Goal: Task Accomplishment & Management: Use online tool/utility

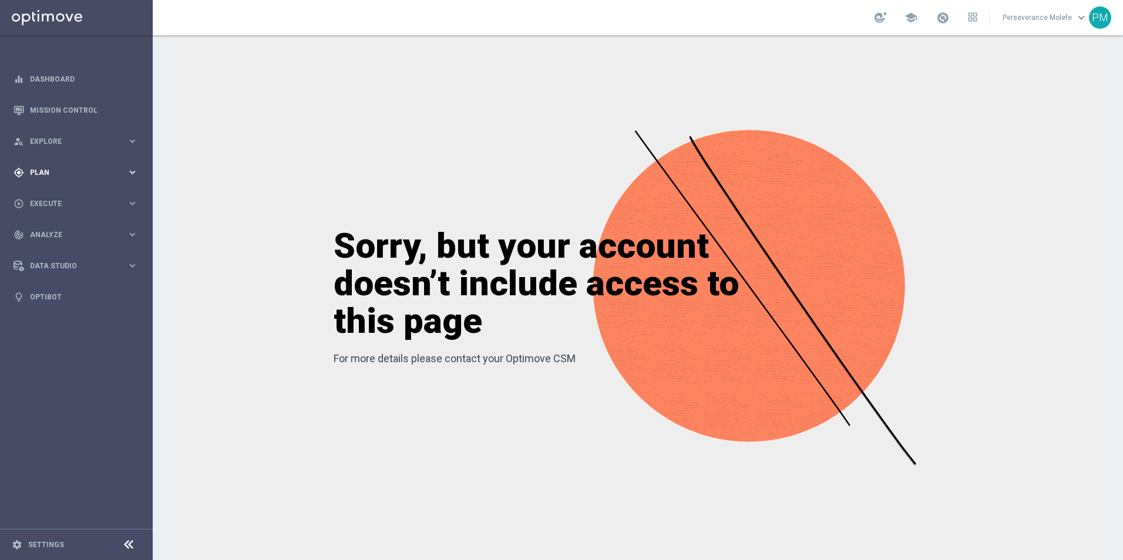
click at [73, 173] on span "Plan" at bounding box center [78, 172] width 97 height 7
click at [52, 238] on accordion "Templates keyboard_arrow_right Optimail Web Push Notifications Webpage Pop-up" at bounding box center [91, 232] width 121 height 18
click at [53, 234] on span "Templates" at bounding box center [73, 231] width 84 height 7
click at [53, 248] on link "Optimail" at bounding box center [79, 249] width 86 height 9
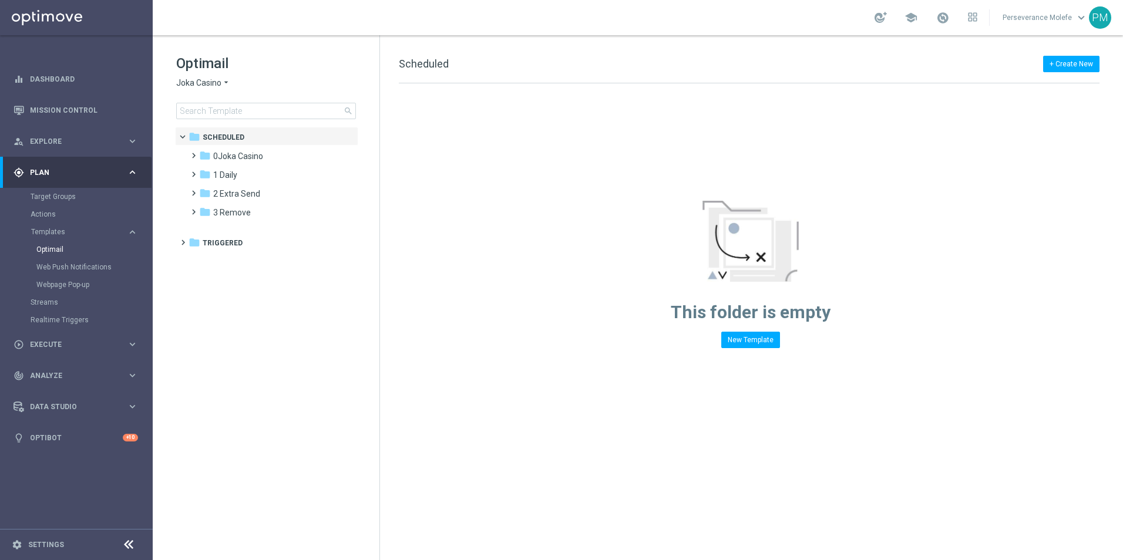
click at [213, 78] on span "Joka Casino" at bounding box center [198, 83] width 45 height 11
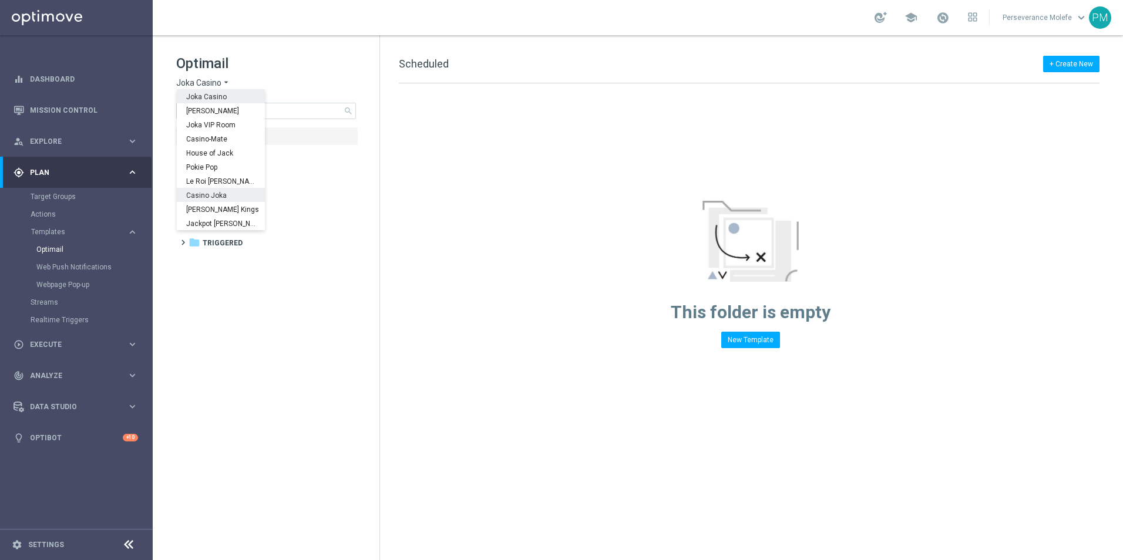
click at [0, 0] on span "Casino Joka" at bounding box center [0, 0] width 0 height 0
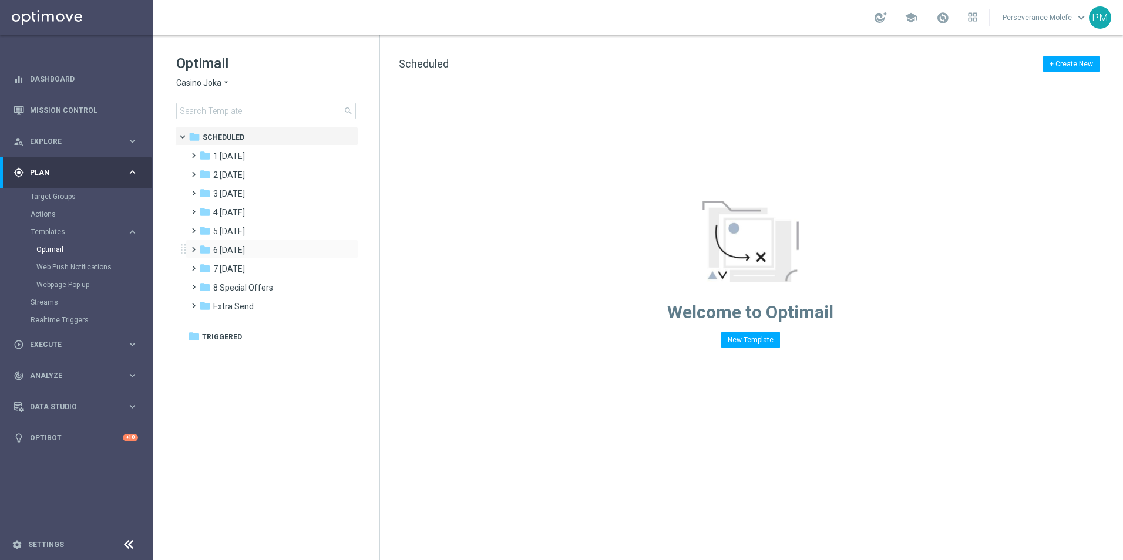
click at [237, 242] on div "folder 6 [DATE] more_vert" at bounding box center [272, 249] width 173 height 19
click at [242, 253] on span "6 [DATE]" at bounding box center [229, 250] width 32 height 11
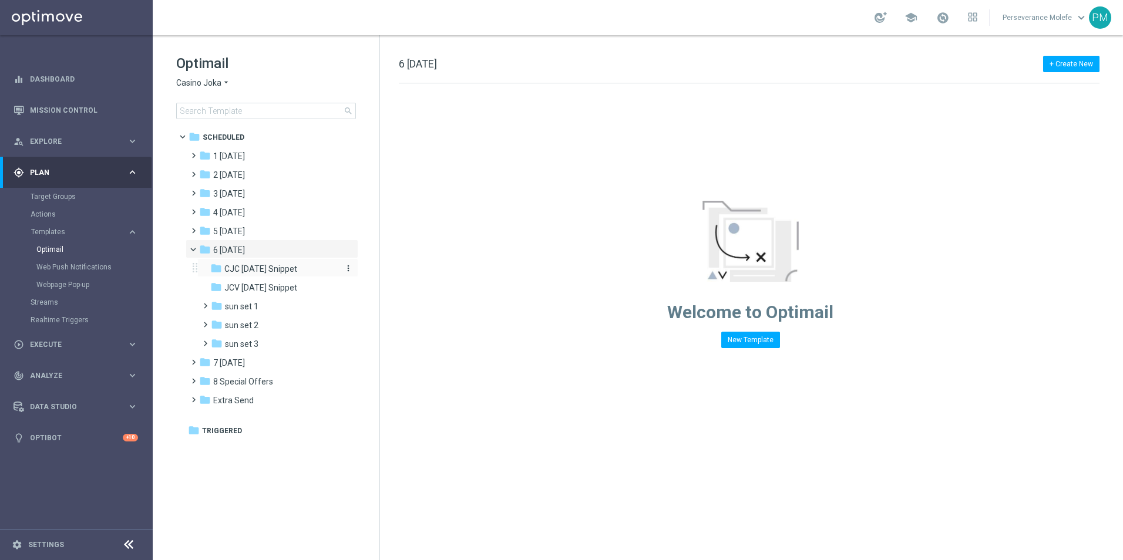
click at [269, 268] on span "CJC [DATE] Snippet" at bounding box center [260, 269] width 73 height 11
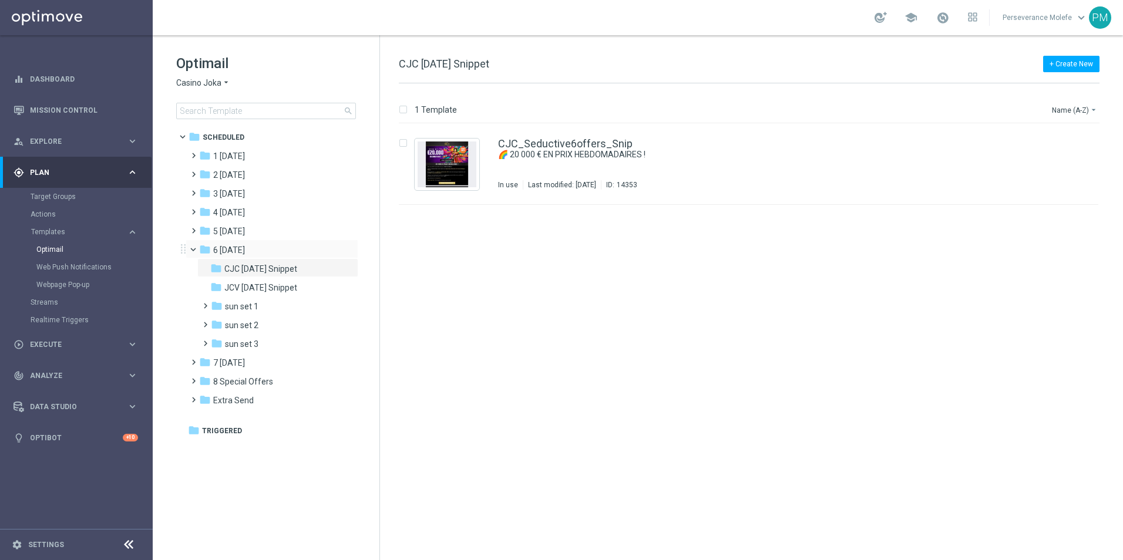
click at [260, 243] on div "folder 6 [DATE] more_vert" at bounding box center [272, 249] width 173 height 19
click at [276, 247] on div "folder 6 [DATE]" at bounding box center [266, 251] width 135 height 14
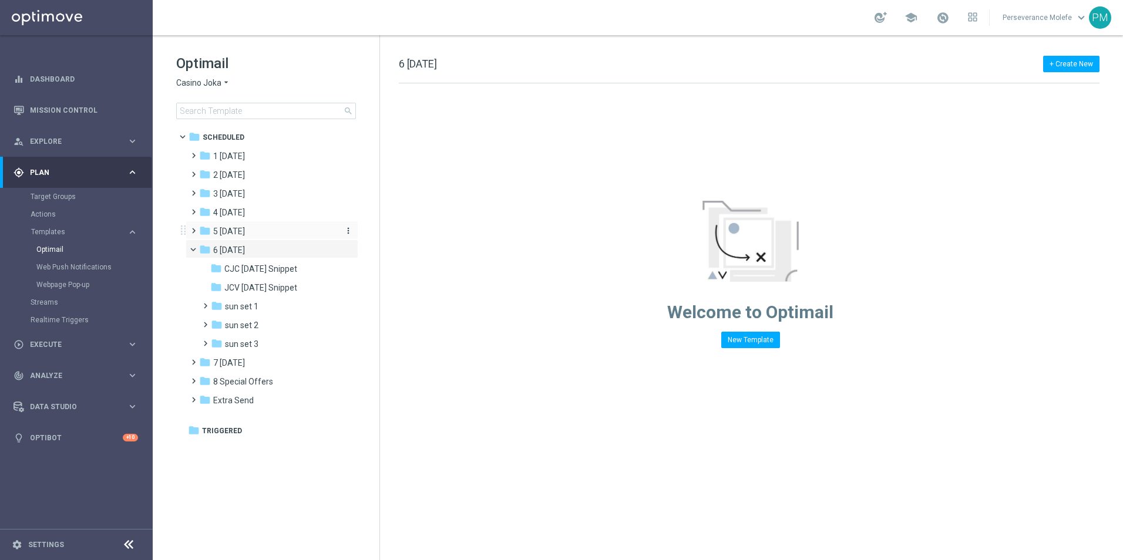
click at [268, 233] on div "folder 5 [DATE]" at bounding box center [266, 232] width 135 height 14
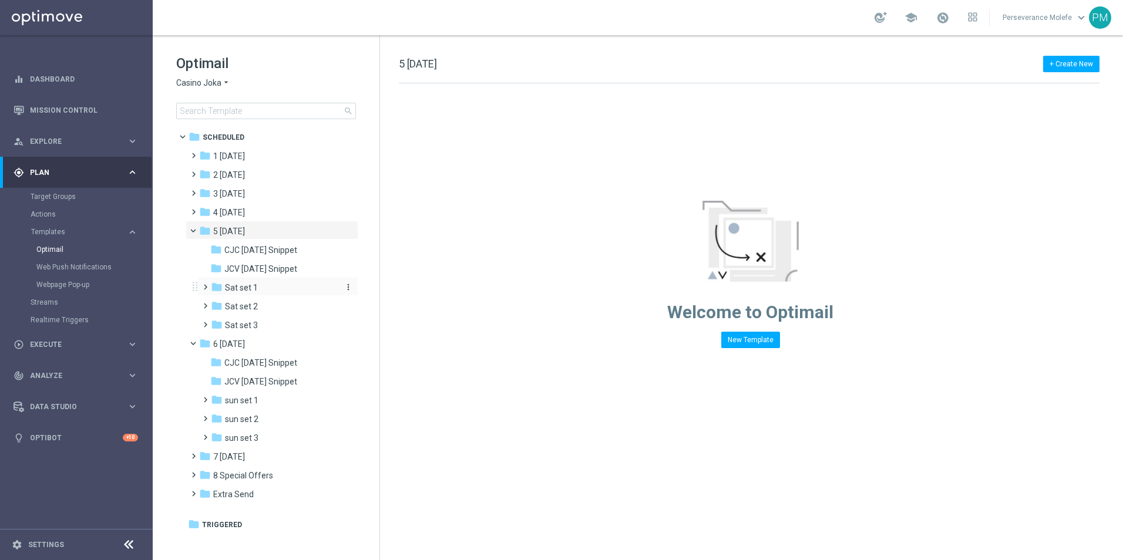
click at [256, 294] on div "folder Sat set 1" at bounding box center [273, 288] width 125 height 14
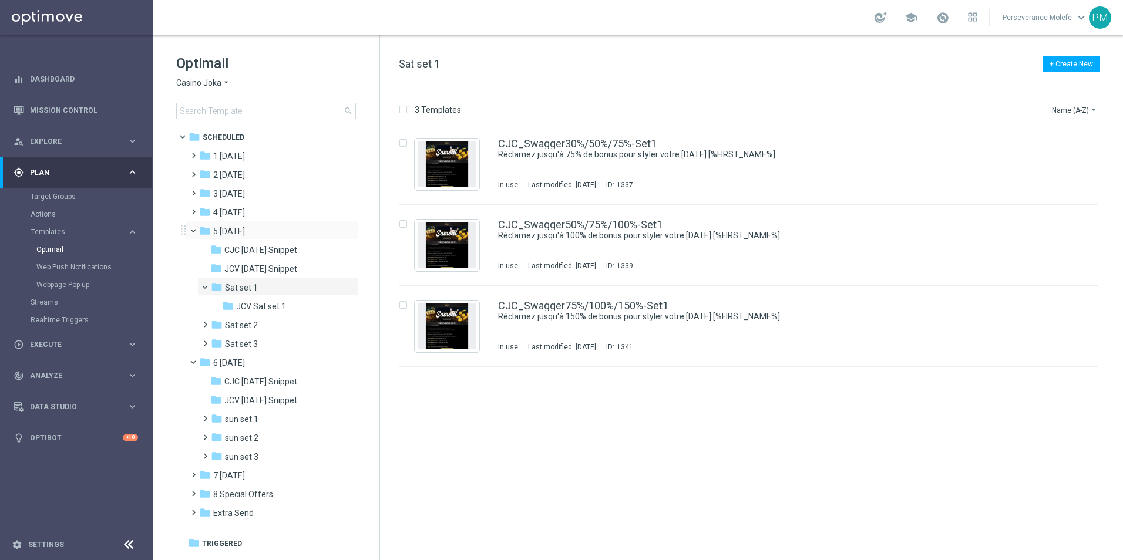
click at [196, 231] on span at bounding box center [198, 227] width 5 height 5
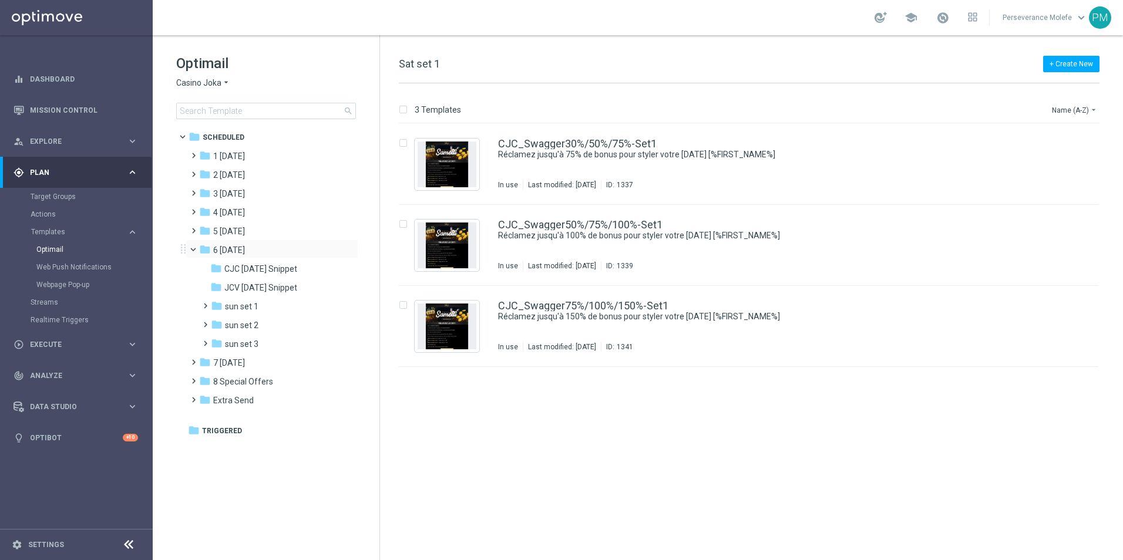
click at [196, 248] on span at bounding box center [198, 246] width 5 height 5
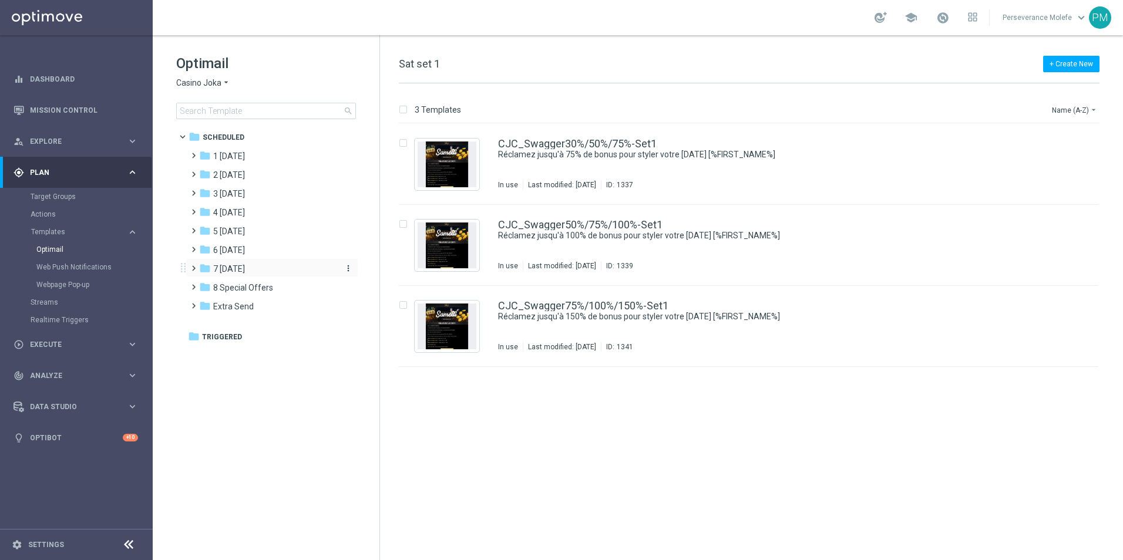
click at [241, 269] on span "7 [DATE]" at bounding box center [229, 269] width 32 height 11
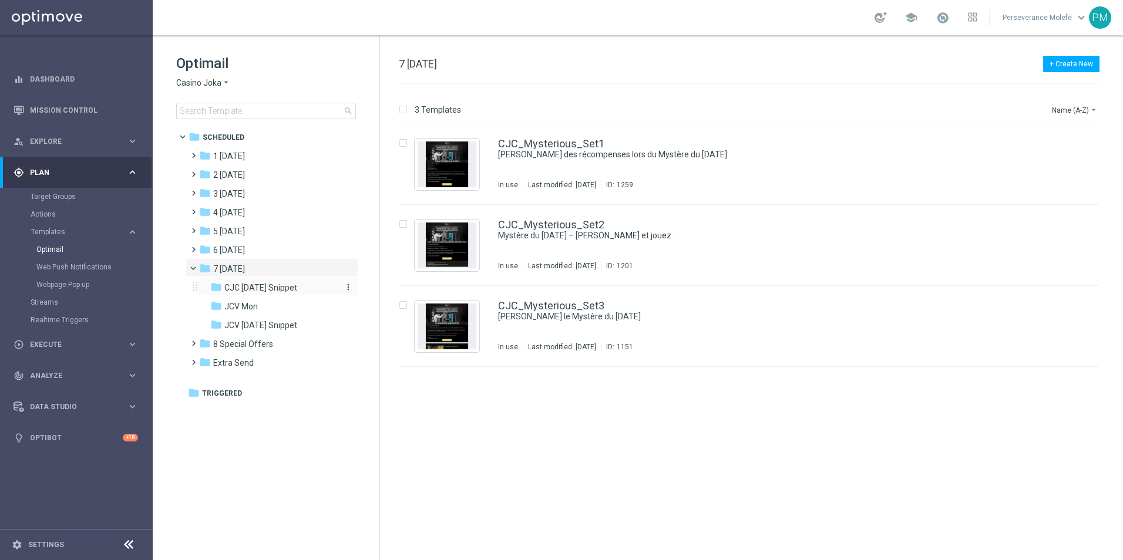
click at [289, 287] on span "CJC [DATE] Snippet" at bounding box center [260, 287] width 73 height 11
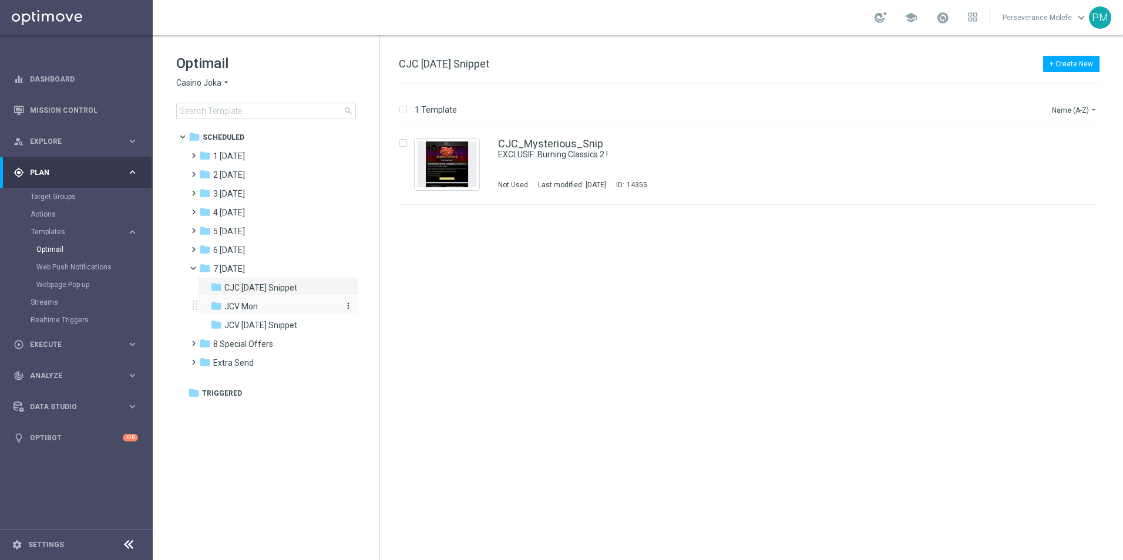
click at [268, 311] on div "folder JCV Mon" at bounding box center [272, 307] width 125 height 14
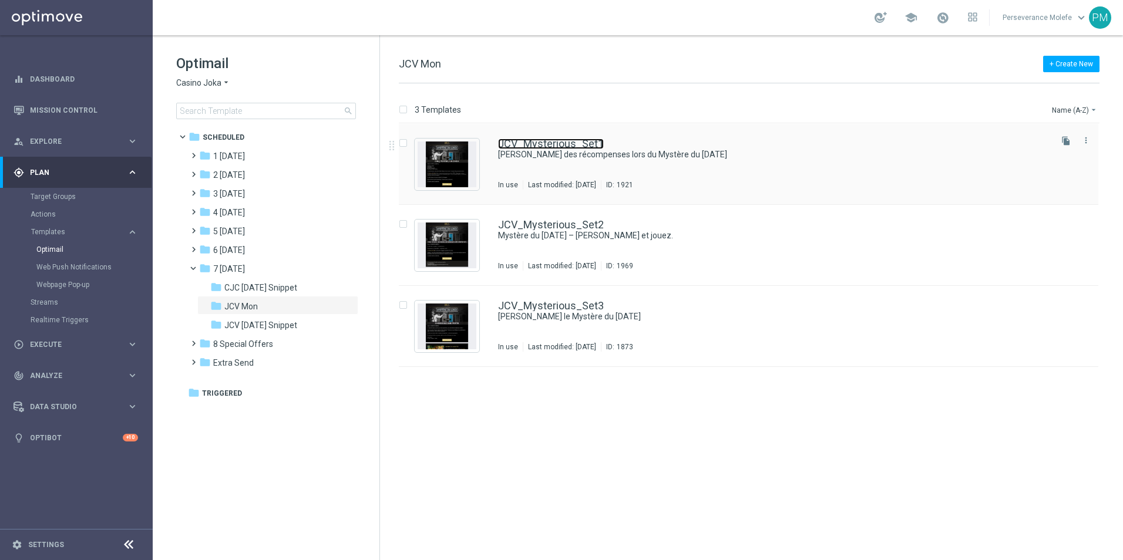
click at [523, 147] on link "JCV_Mysterious_Set1" at bounding box center [551, 144] width 106 height 11
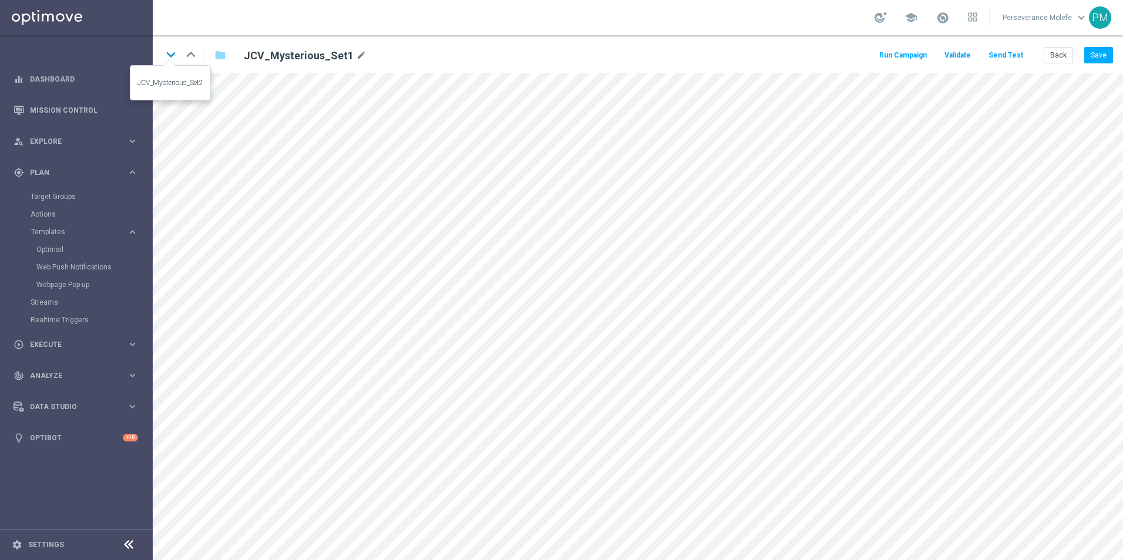
click at [173, 54] on icon "keyboard_arrow_down" at bounding box center [171, 55] width 18 height 18
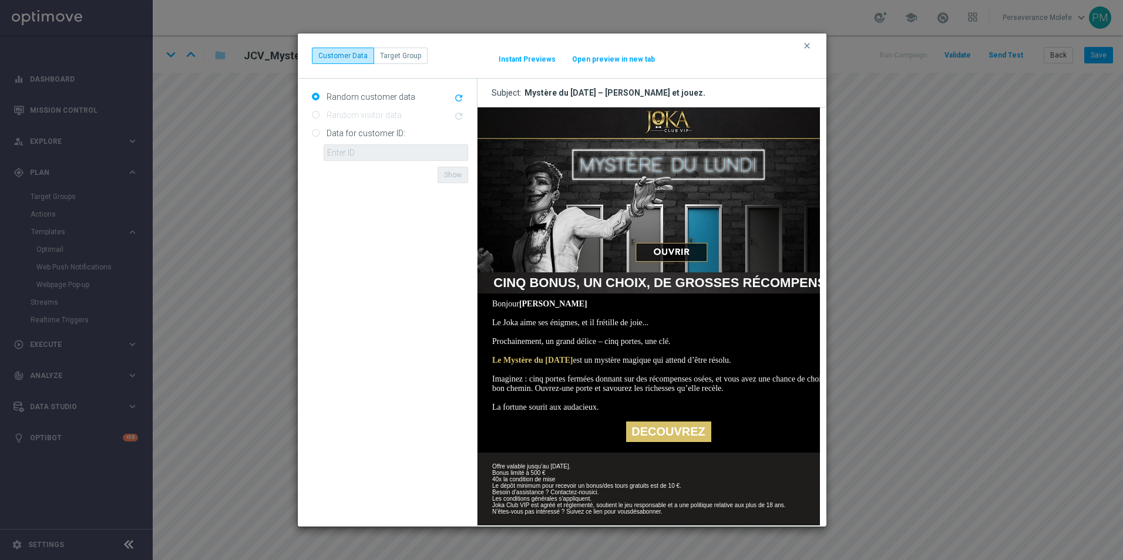
click at [624, 61] on button "Open preview in new tab" at bounding box center [613, 59] width 84 height 9
click at [804, 45] on icon "clear" at bounding box center [806, 45] width 9 height 9
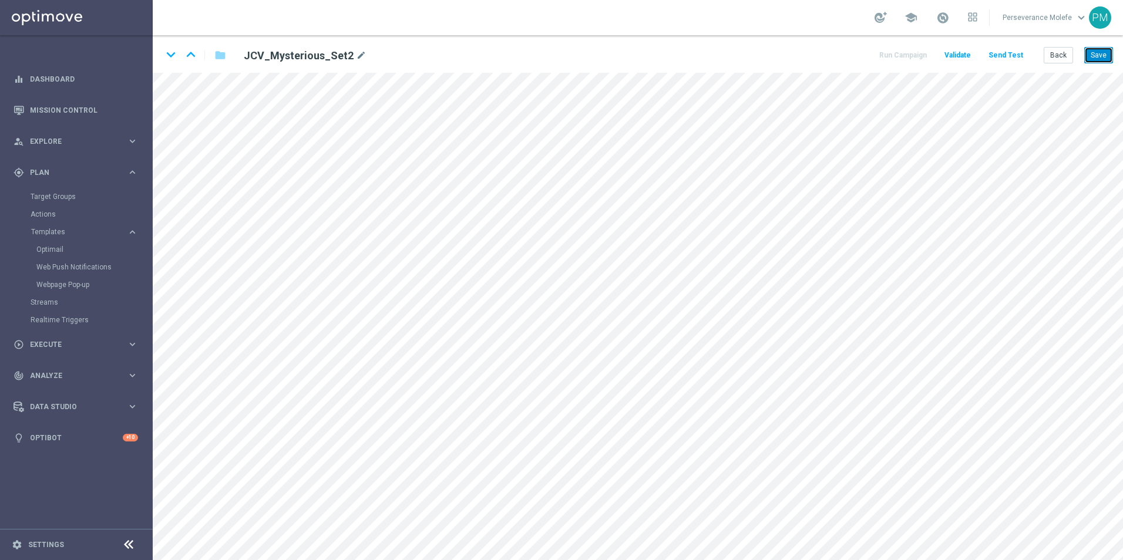
click at [1107, 60] on button "Save" at bounding box center [1098, 55] width 29 height 16
click at [1060, 52] on button "Back" at bounding box center [1057, 55] width 29 height 16
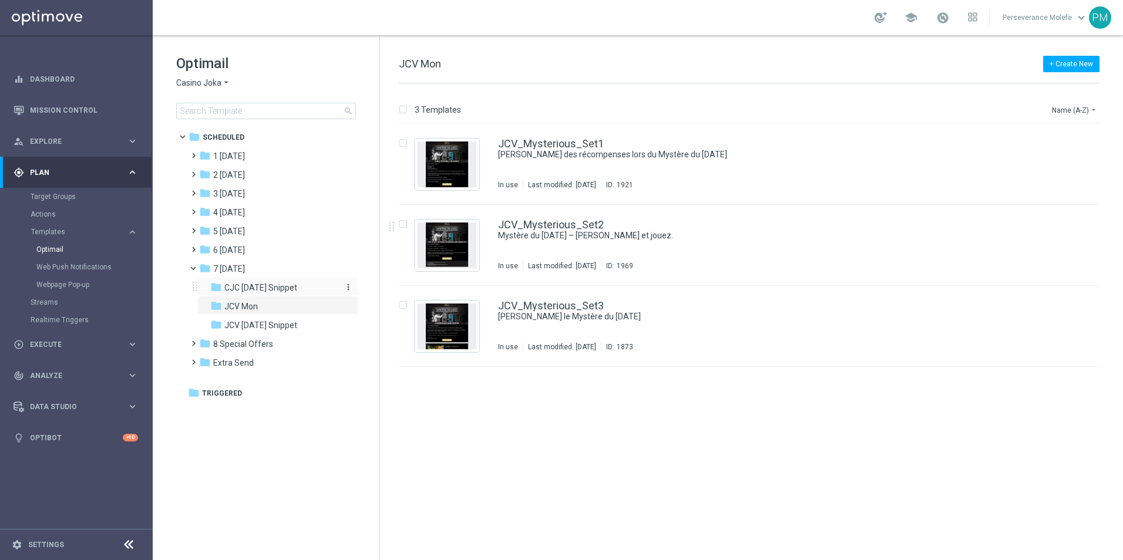
click at [278, 292] on span "CJC [DATE] Snippet" at bounding box center [260, 287] width 73 height 11
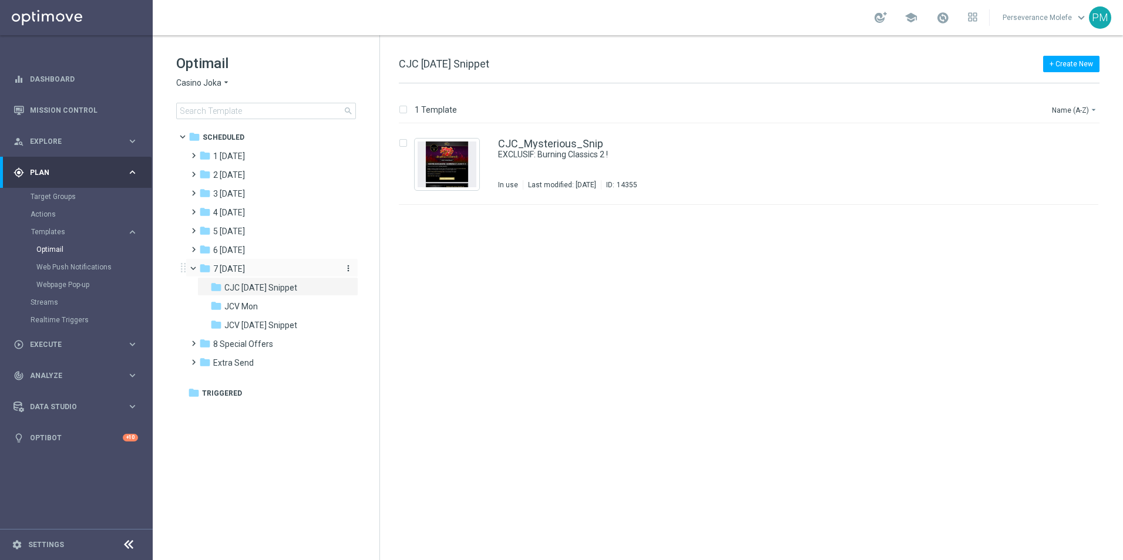
click at [263, 271] on div "folder 7 [DATE]" at bounding box center [266, 269] width 135 height 14
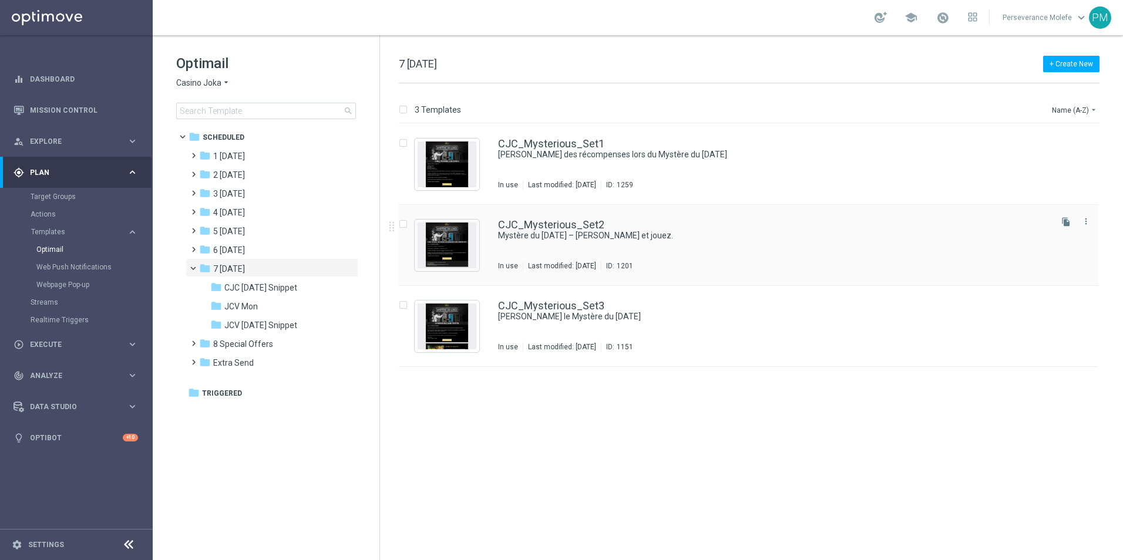
click at [572, 218] on div "CJC_Mysterious_Set2 Mystère du [DATE] – débloquez et jouez. In use Last modifie…" at bounding box center [748, 245] width 699 height 81
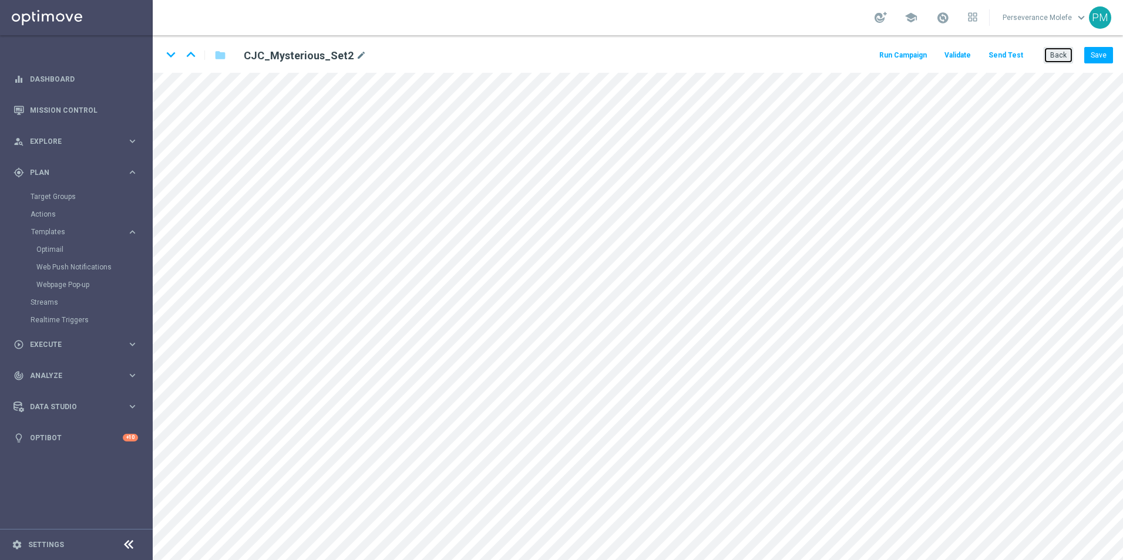
click at [1060, 55] on button "Back" at bounding box center [1057, 55] width 29 height 16
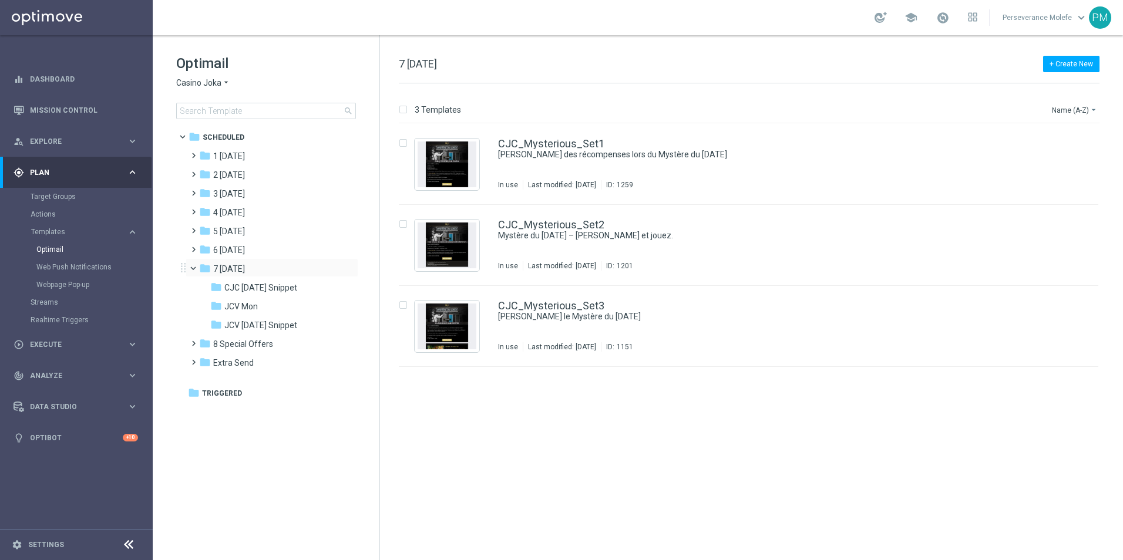
click at [196, 268] on span at bounding box center [198, 265] width 5 height 5
click at [235, 161] on span "1 [DATE]" at bounding box center [229, 156] width 32 height 11
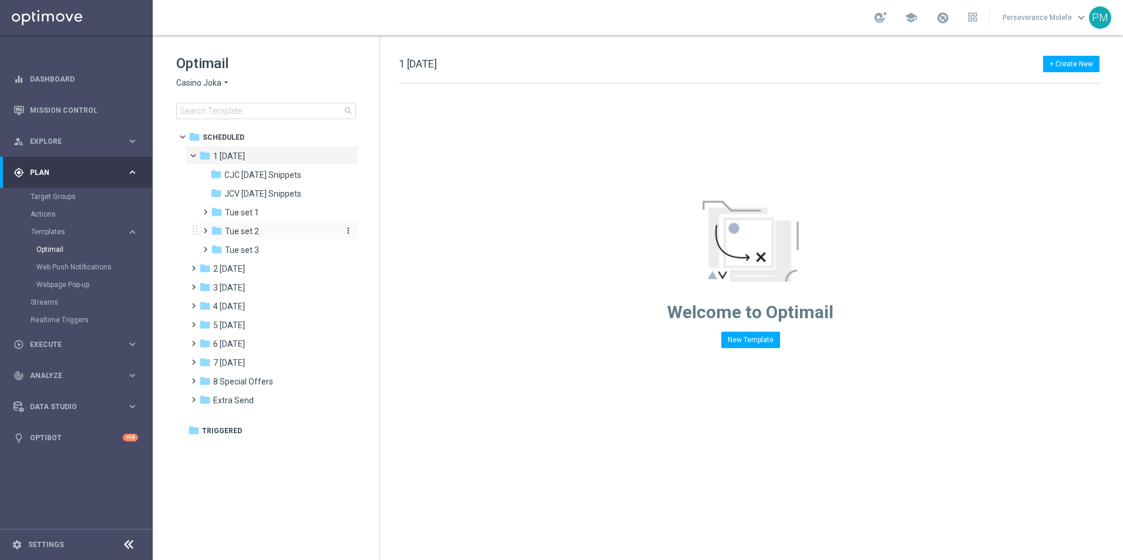
click at [257, 234] on span "Tue set 2" at bounding box center [242, 231] width 34 height 11
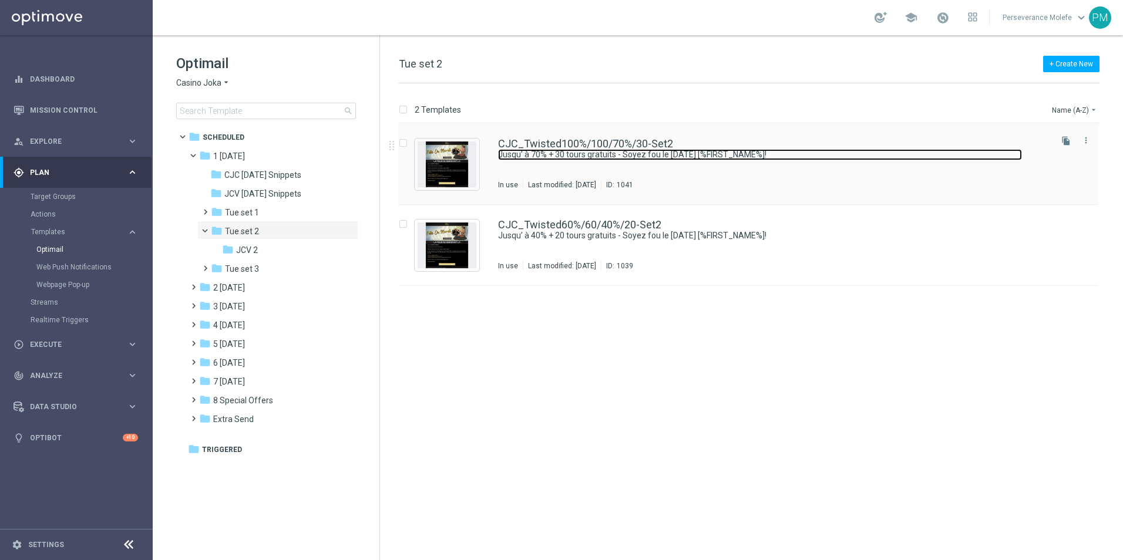
click at [539, 150] on link "Jusqu’ à 70% + 30 tours gratuits - Soyez fou le [DATE] [%FIRST_NAME%]!" at bounding box center [760, 154] width 524 height 11
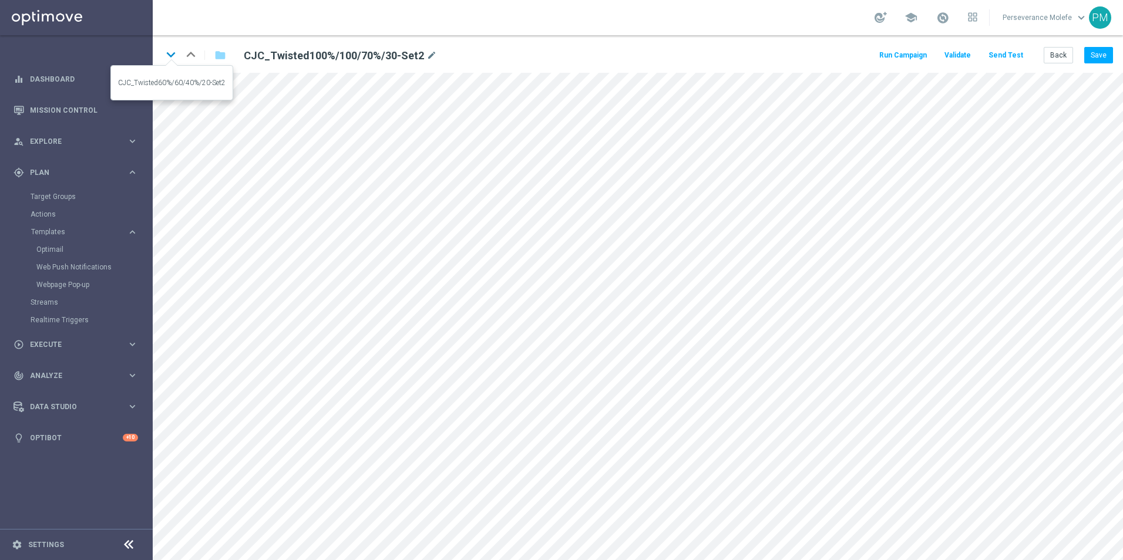
click at [170, 62] on icon "keyboard_arrow_down" at bounding box center [171, 55] width 18 height 18
click at [1049, 56] on button "Back" at bounding box center [1057, 55] width 29 height 16
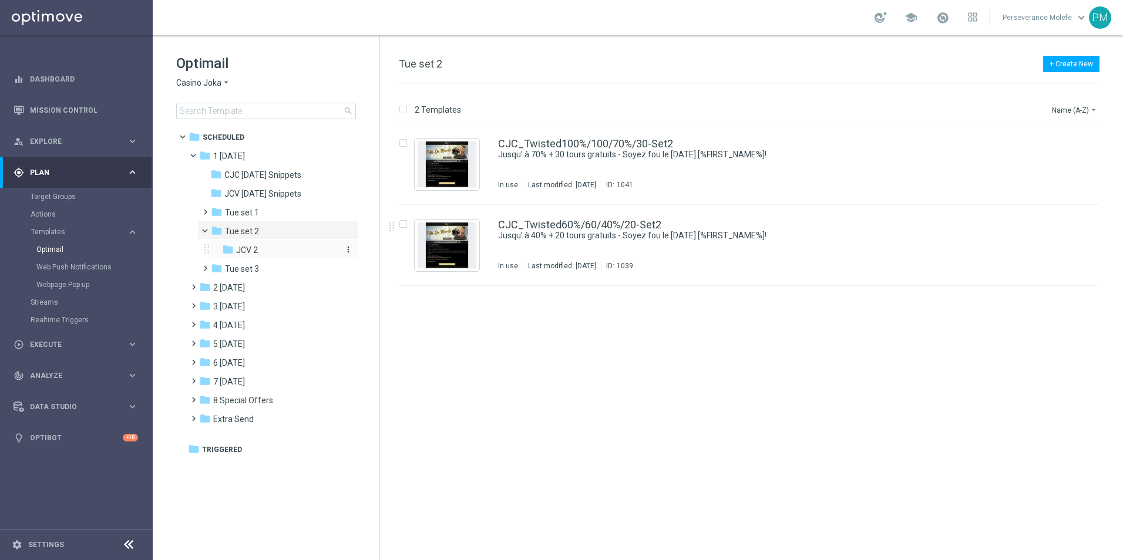
click at [283, 254] on div "folder JCV 2" at bounding box center [280, 251] width 116 height 14
click at [263, 268] on div "folder Tue set 3" at bounding box center [273, 269] width 125 height 14
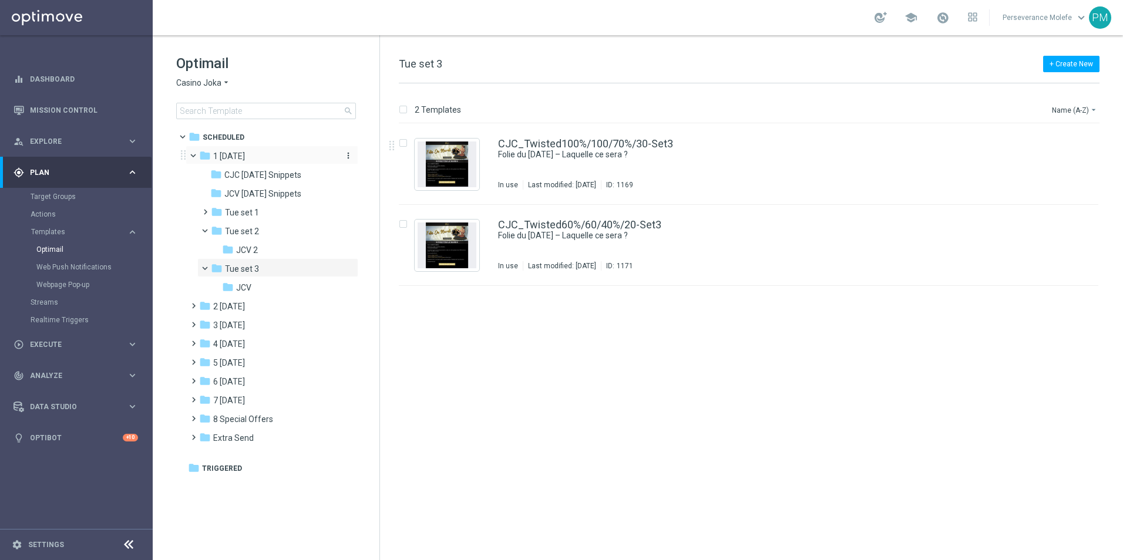
click at [234, 153] on span "1 [DATE]" at bounding box center [229, 156] width 32 height 11
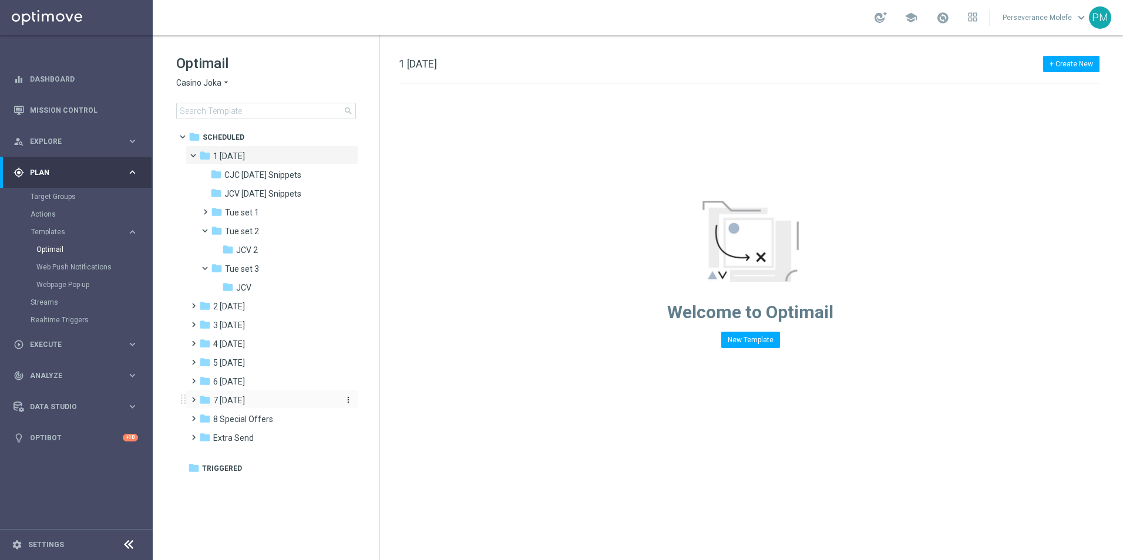
click at [255, 395] on div "folder 7 [DATE]" at bounding box center [266, 401] width 135 height 14
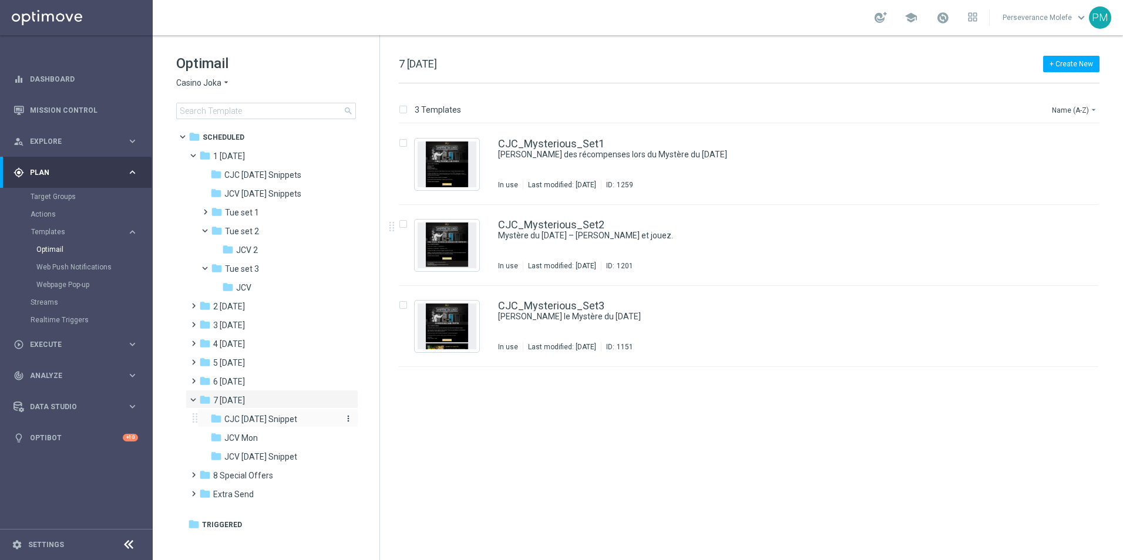
click at [275, 418] on span "CJC [DATE] Snippet" at bounding box center [260, 419] width 73 height 11
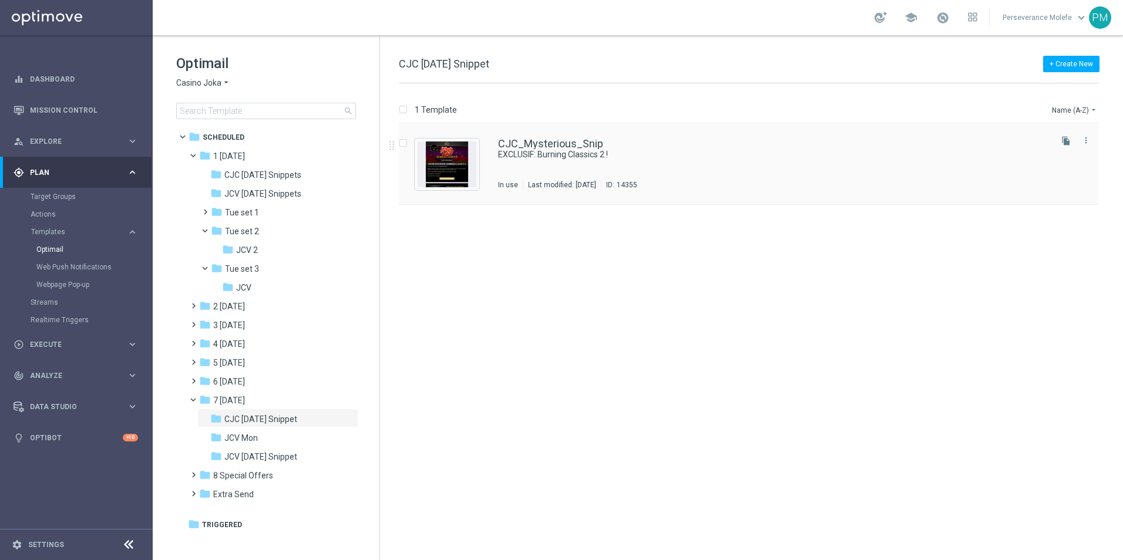
click at [533, 137] on div "CJC_Mysterious_Snip EXCLUSIF: Burning Classics 2 ! In use Last modified: [DATE]…" at bounding box center [748, 164] width 699 height 81
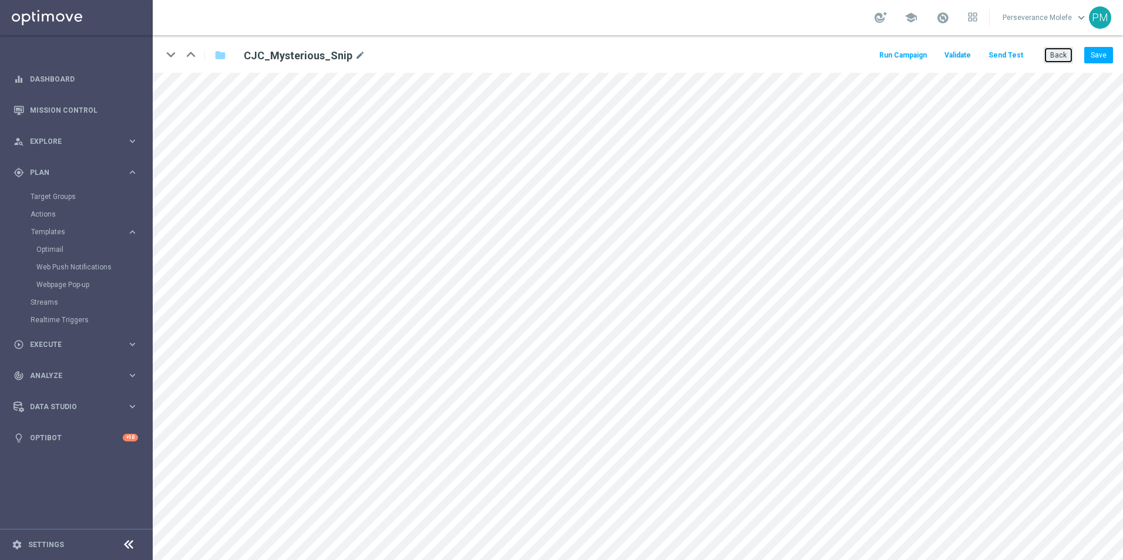
click at [1057, 55] on button "Back" at bounding box center [1057, 55] width 29 height 16
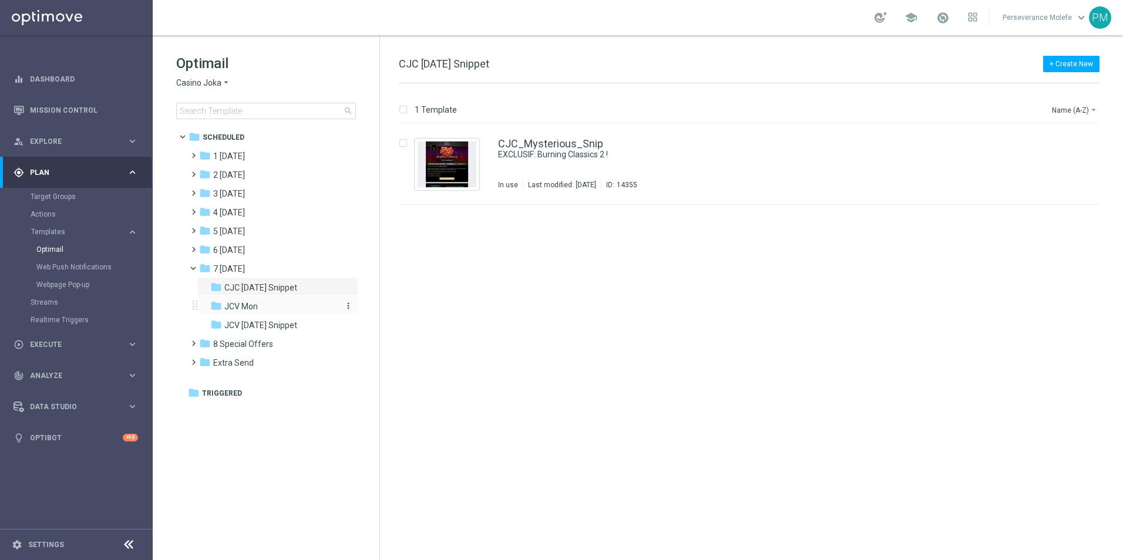
click at [263, 312] on div "folder JCV Mon" at bounding box center [272, 307] width 125 height 14
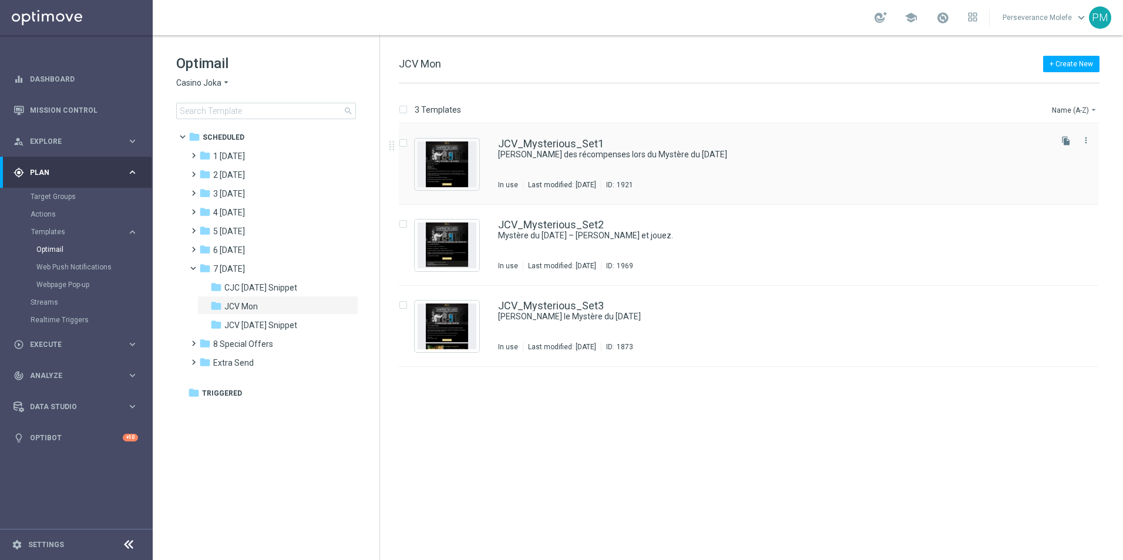
click at [607, 143] on div "JCV_Mysterious_Set1" at bounding box center [773, 144] width 551 height 11
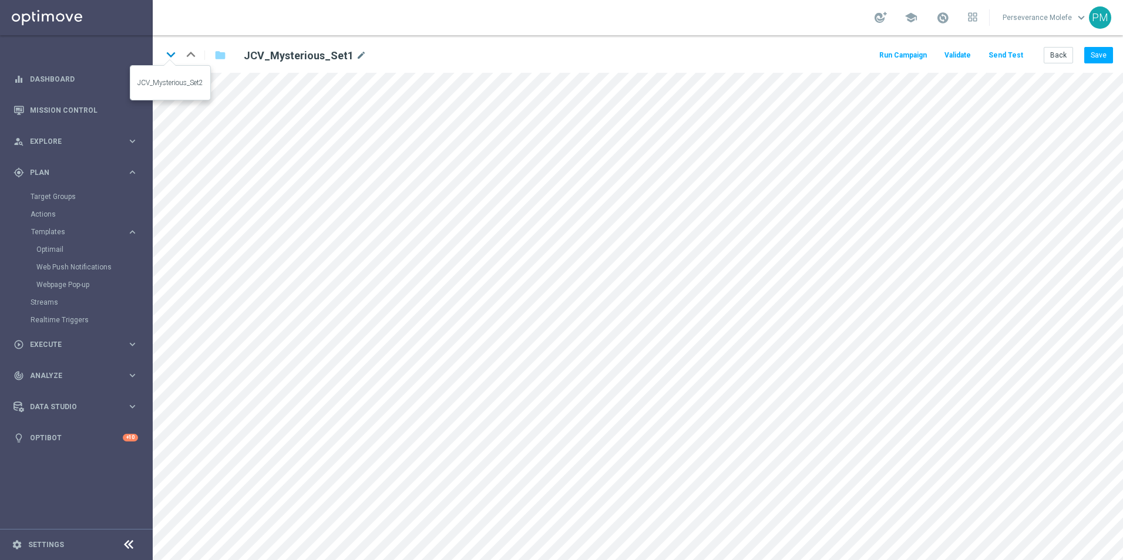
click at [176, 47] on icon "keyboard_arrow_down" at bounding box center [171, 55] width 18 height 18
click at [175, 52] on icon "keyboard_arrow_down" at bounding box center [171, 55] width 18 height 18
click at [1060, 56] on button "Back" at bounding box center [1057, 55] width 29 height 16
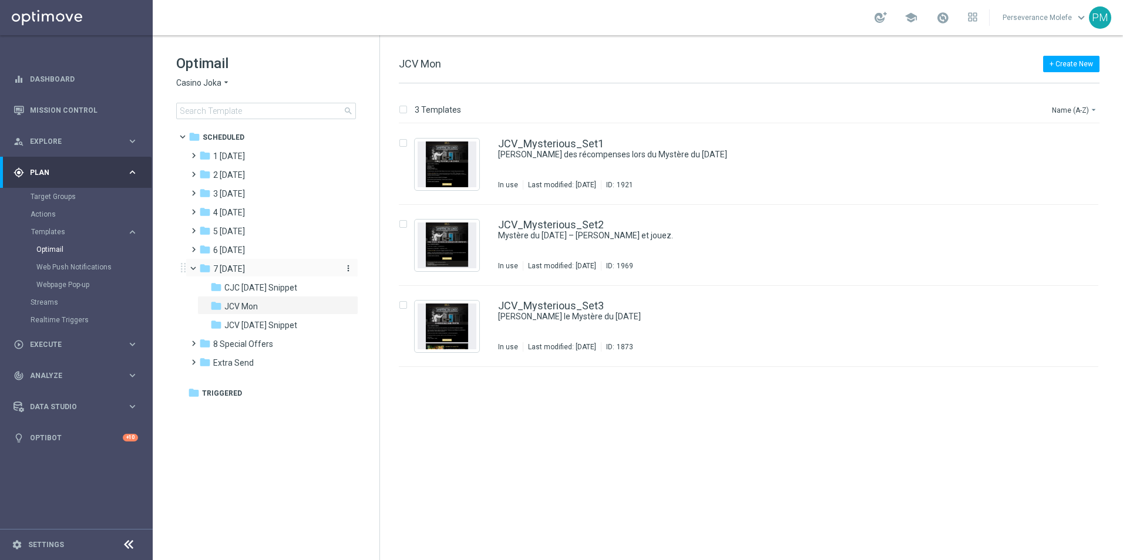
click at [255, 271] on div "folder 7 [DATE]" at bounding box center [266, 269] width 135 height 14
click at [567, 148] on link "CJC_Mysterious_Set1" at bounding box center [551, 144] width 106 height 11
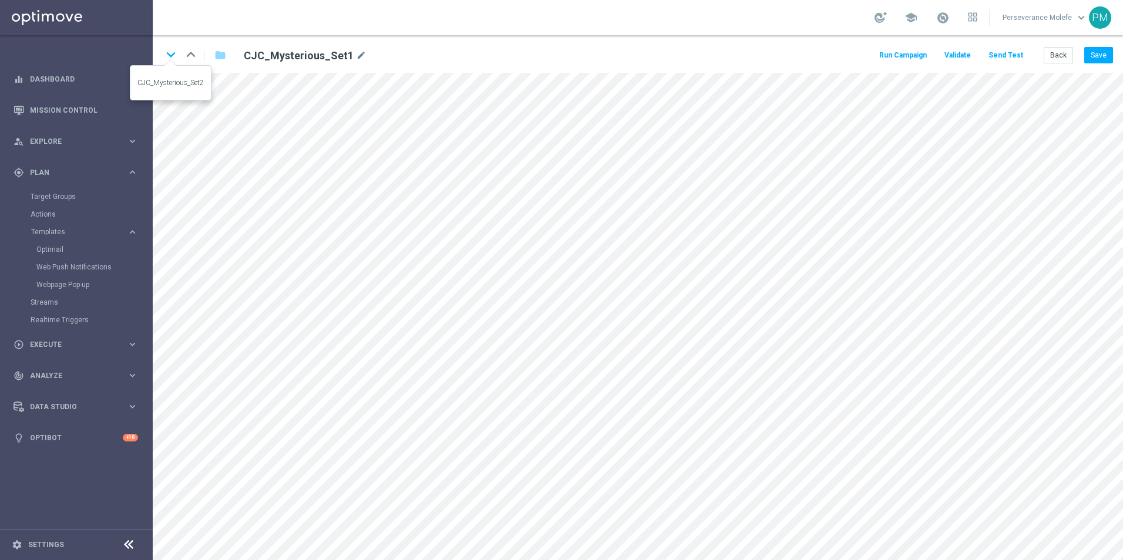
click at [176, 58] on icon "keyboard_arrow_down" at bounding box center [171, 55] width 18 height 18
click at [173, 55] on icon "keyboard_arrow_down" at bounding box center [171, 55] width 18 height 18
click at [1055, 54] on button "Back" at bounding box center [1057, 55] width 29 height 16
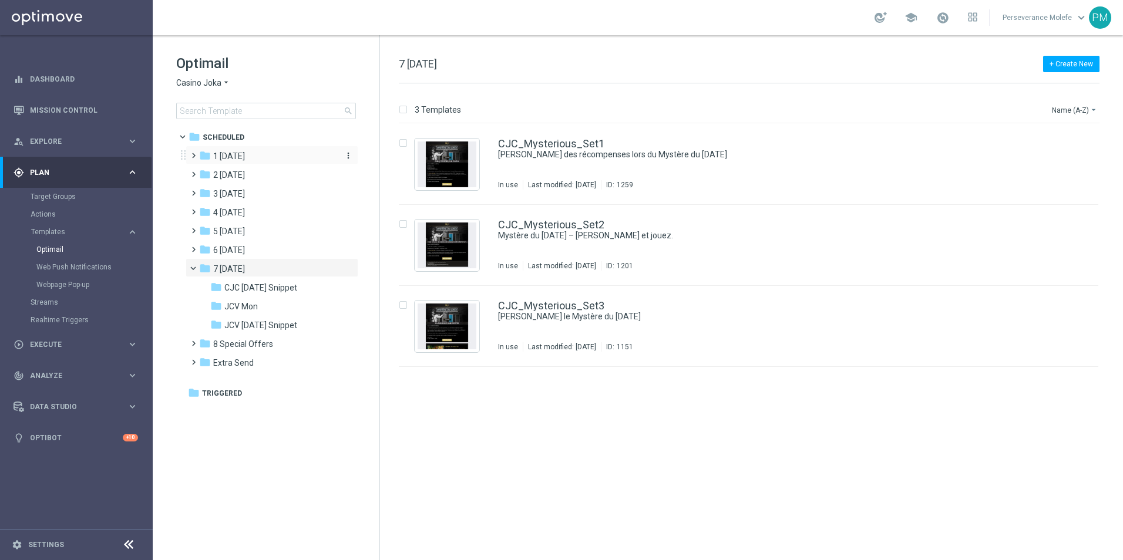
click at [235, 154] on span "1 [DATE]" at bounding box center [229, 156] width 32 height 11
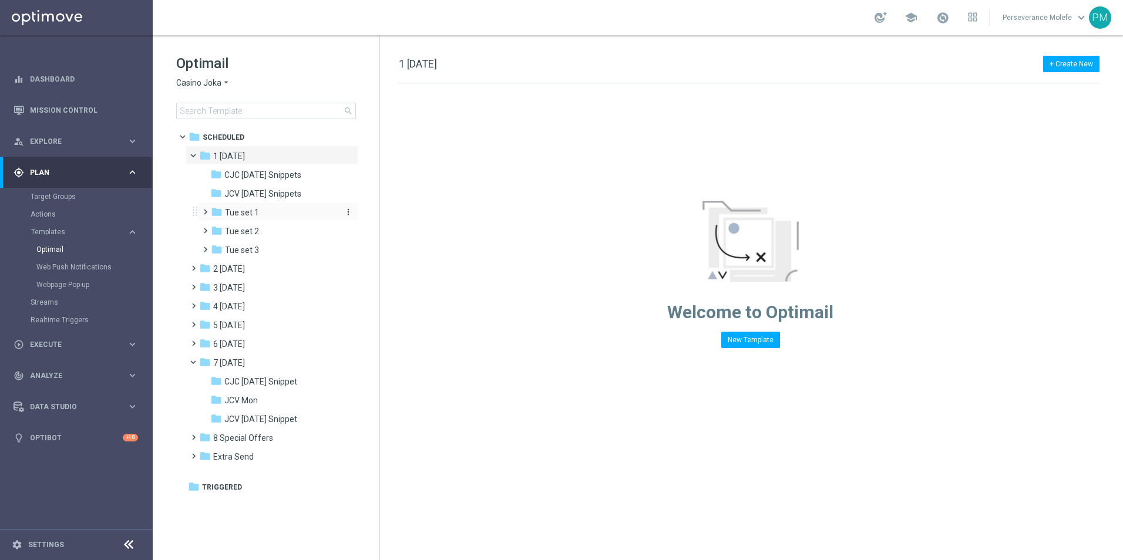
click at [254, 214] on span "Tue set 1" at bounding box center [242, 212] width 34 height 11
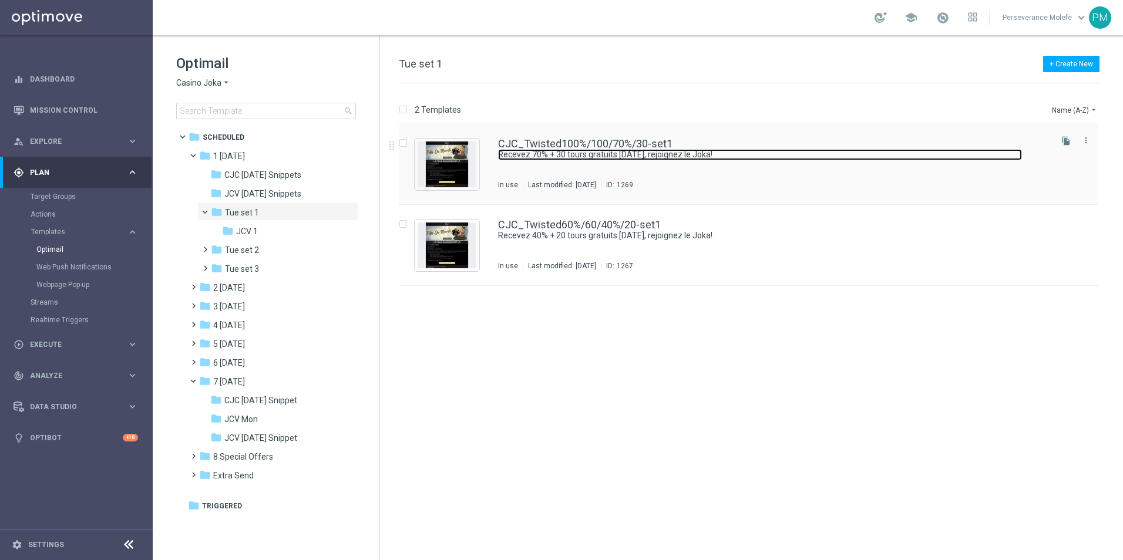
click at [565, 151] on link "Recevez 70% + 30 tours gratuits [DATE], rejoignez le Joka!" at bounding box center [760, 154] width 524 height 11
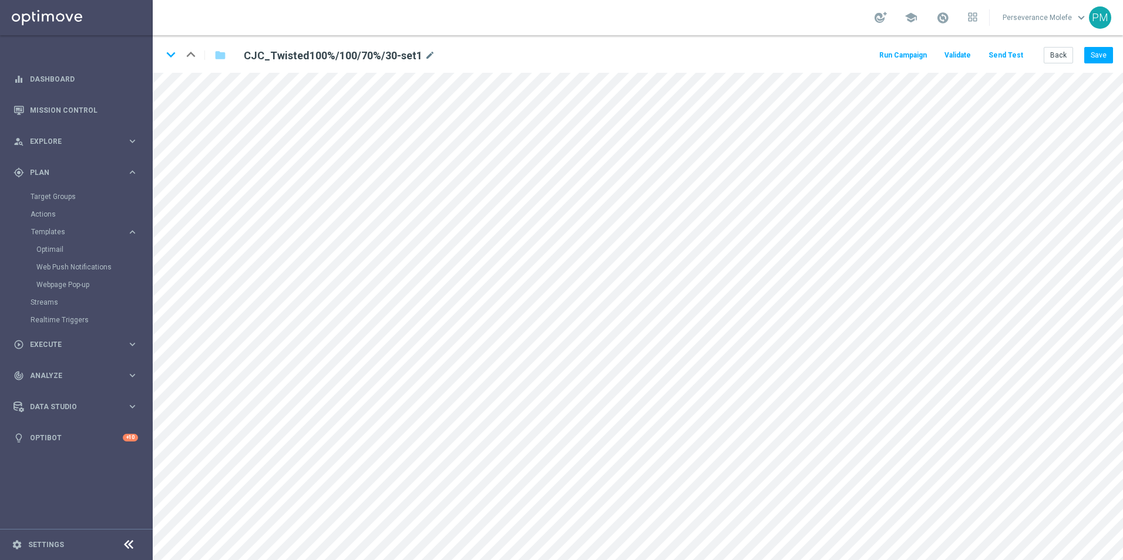
click at [1073, 54] on div "Back Save" at bounding box center [1077, 55] width 69 height 16
click at [1066, 60] on button "Back" at bounding box center [1057, 55] width 29 height 16
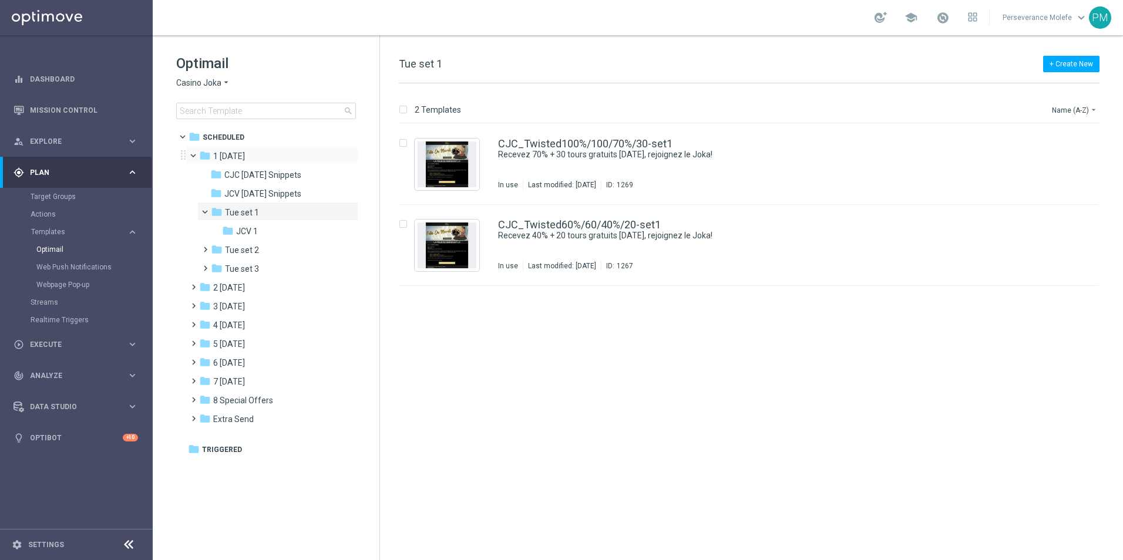
click at [196, 156] on span at bounding box center [198, 152] width 5 height 5
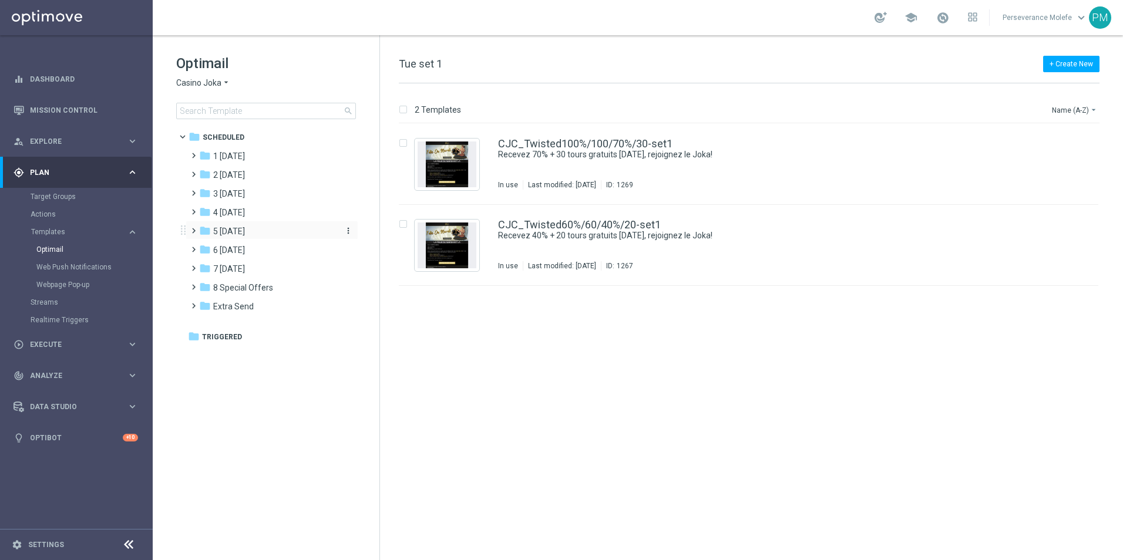
click at [231, 235] on span "5 [DATE]" at bounding box center [229, 231] width 32 height 11
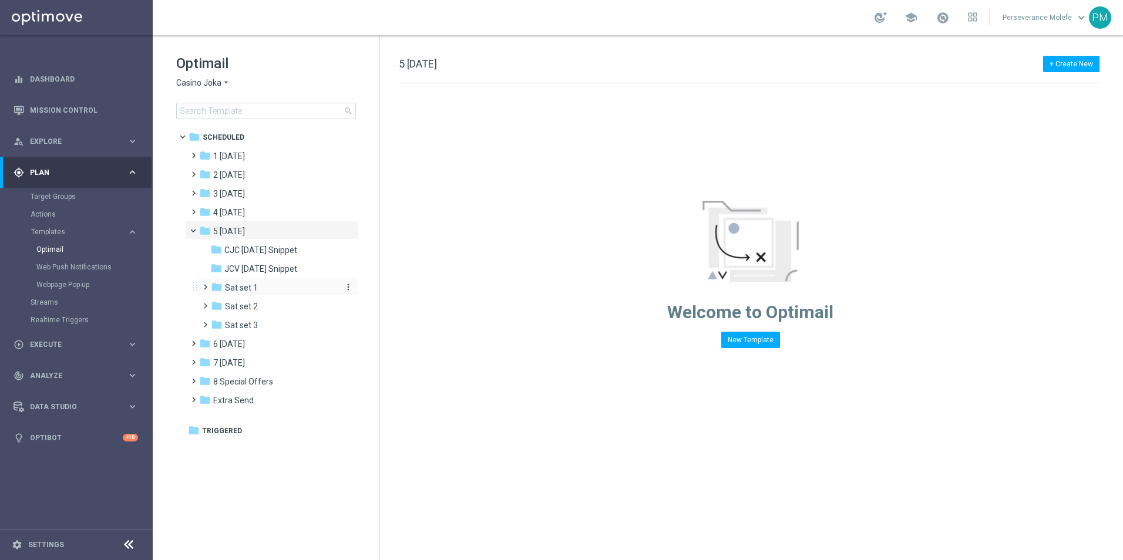
click at [263, 287] on div "folder Sat set 1" at bounding box center [273, 288] width 125 height 14
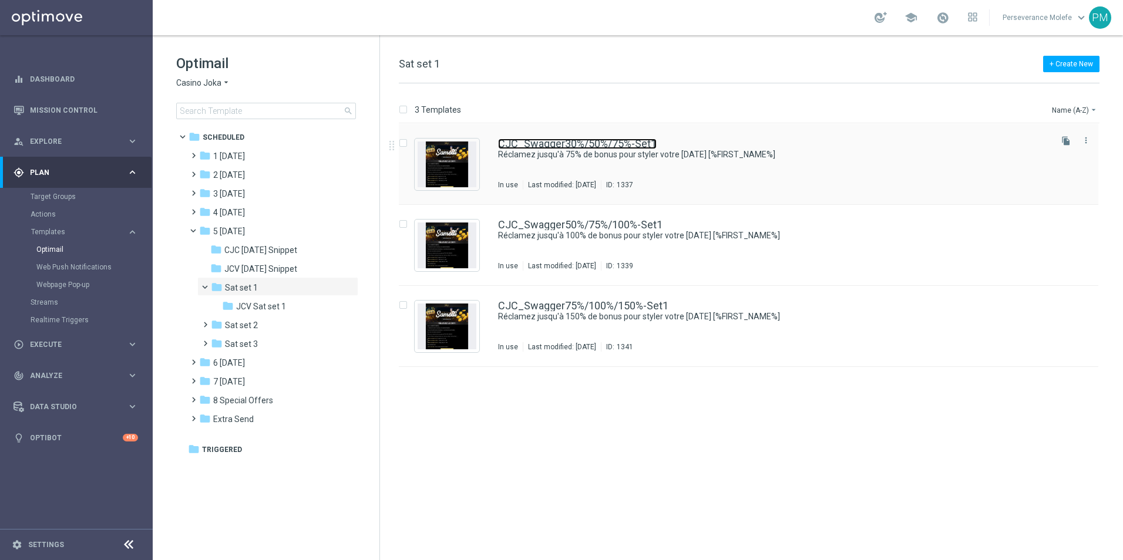
click at [592, 146] on link "CJC_Swagger30%/50%/75%-Set1" at bounding box center [577, 144] width 159 height 11
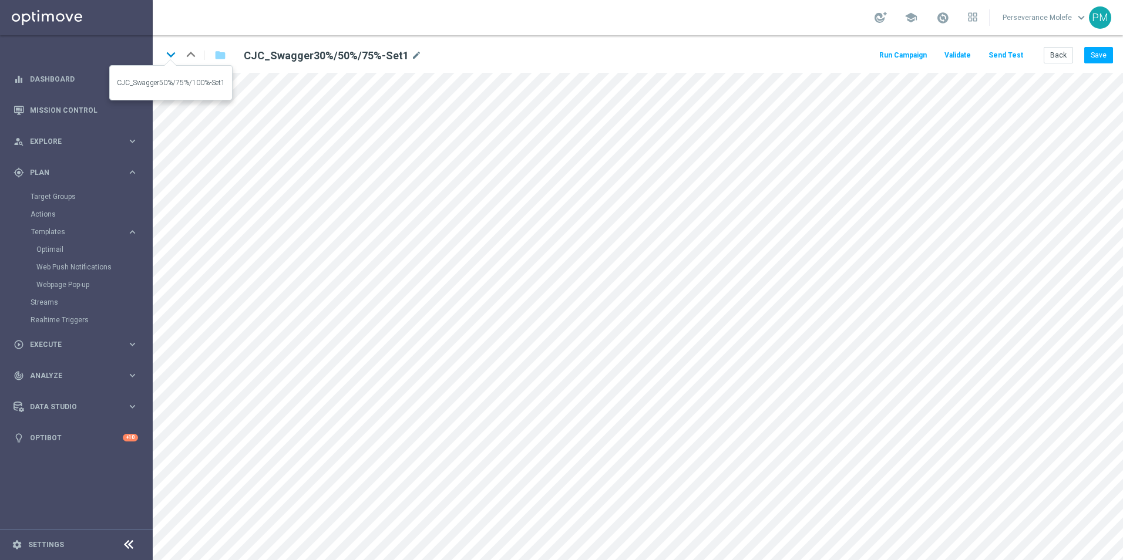
click at [174, 57] on icon "keyboard_arrow_down" at bounding box center [171, 55] width 18 height 18
click at [497, 234] on icon "open_in_new" at bounding box center [498, 231] width 9 height 9
click at [1049, 55] on button "Back" at bounding box center [1057, 55] width 29 height 16
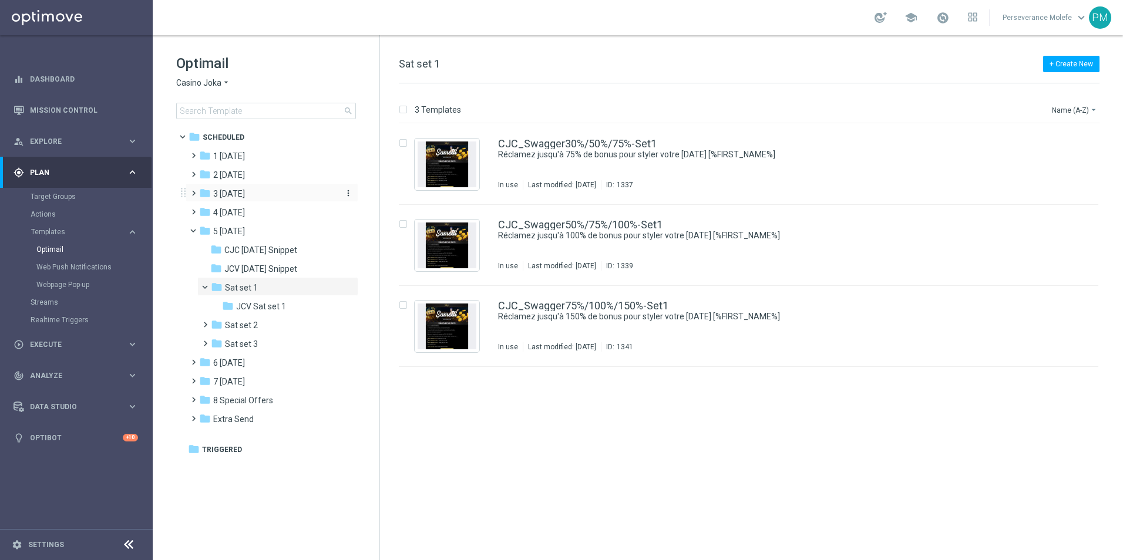
click at [255, 191] on div "folder 3 [DATE]" at bounding box center [266, 194] width 135 height 14
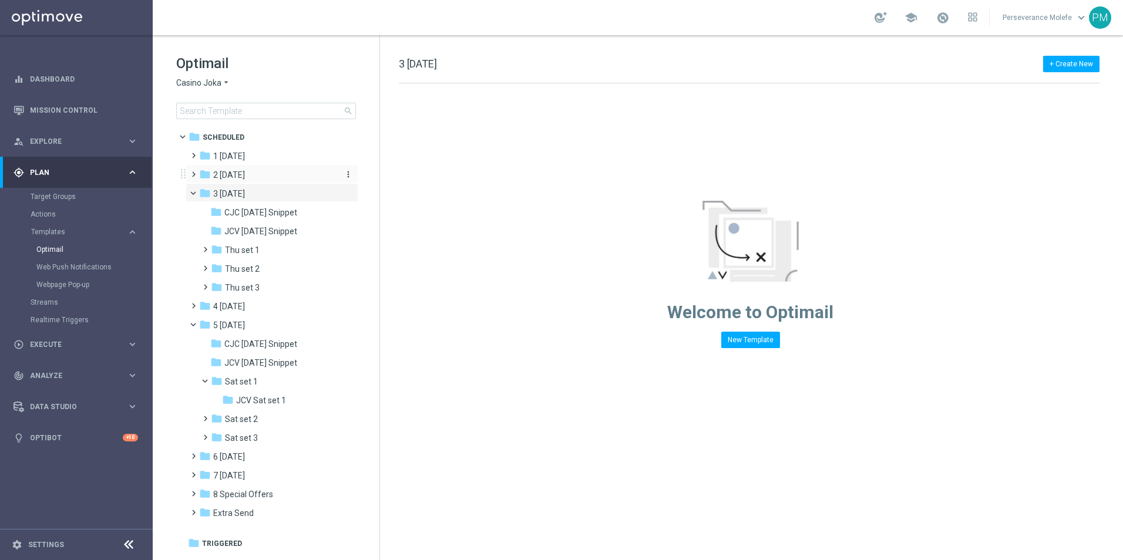
click at [245, 174] on span "2 [DATE]" at bounding box center [229, 175] width 32 height 11
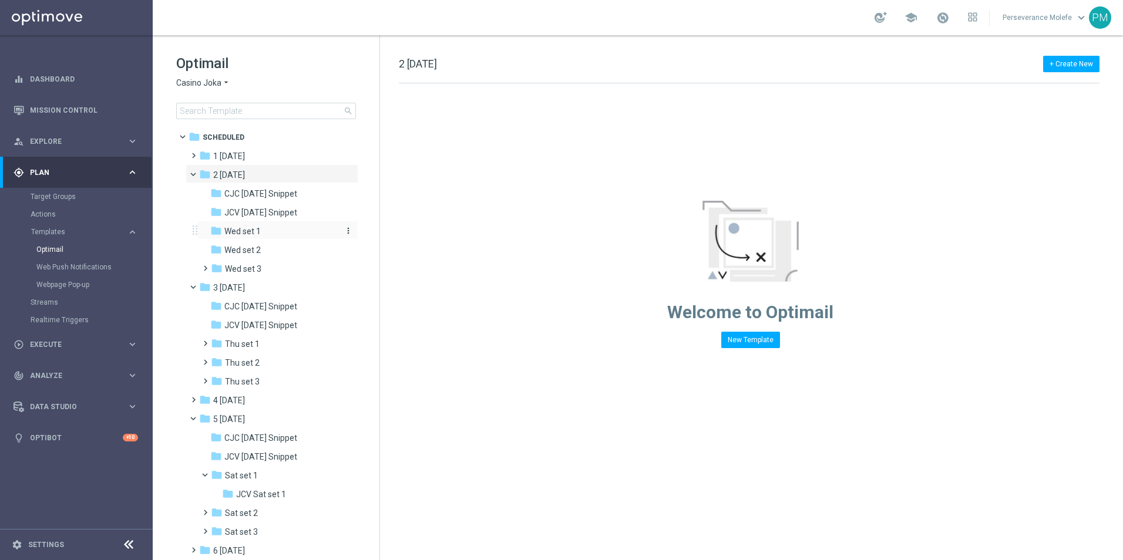
click at [286, 227] on div "folder Wed set 1" at bounding box center [272, 232] width 125 height 14
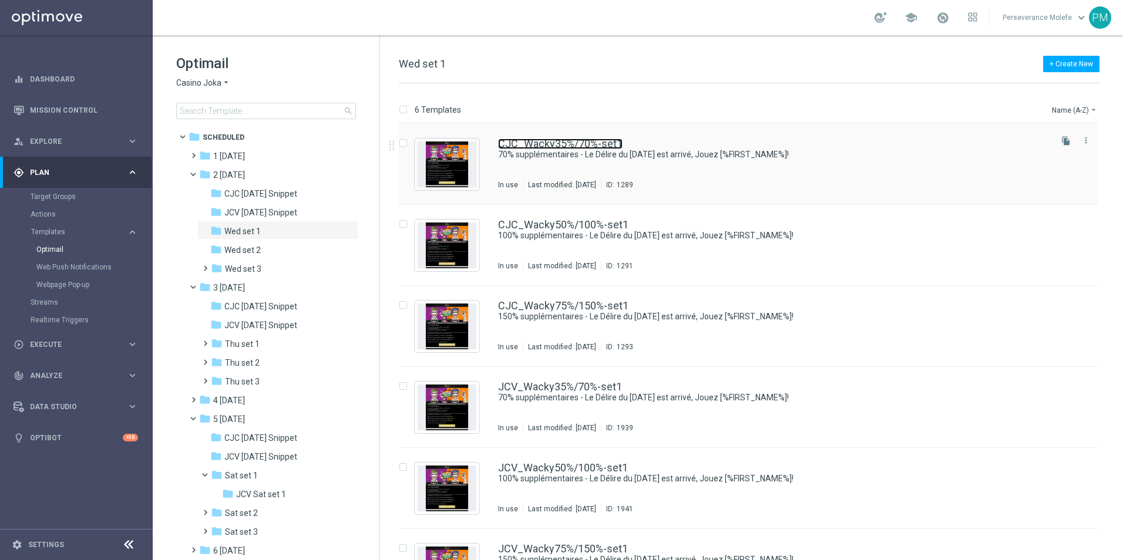
click at [575, 143] on link "CJC_Wacky35%/70%-set1" at bounding box center [560, 144] width 124 height 11
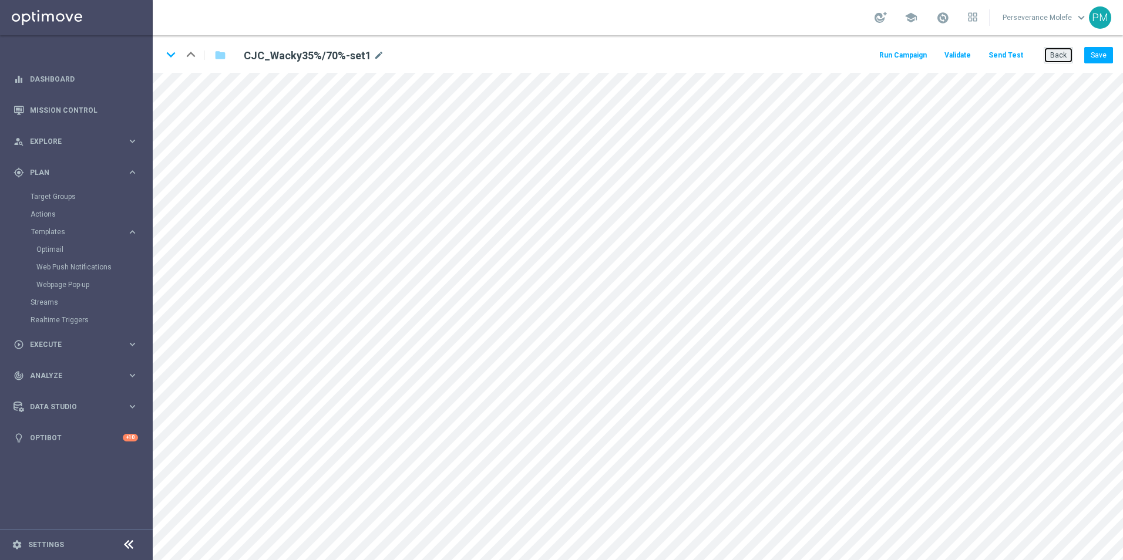
click at [1054, 60] on button "Back" at bounding box center [1057, 55] width 29 height 16
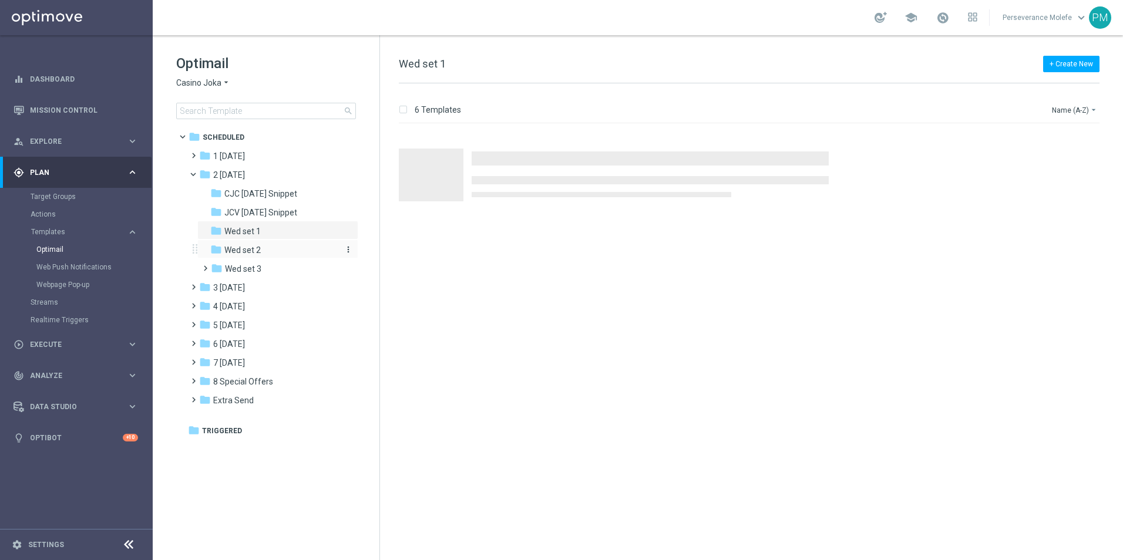
click at [235, 251] on span "Wed set 2" at bounding box center [242, 250] width 36 height 11
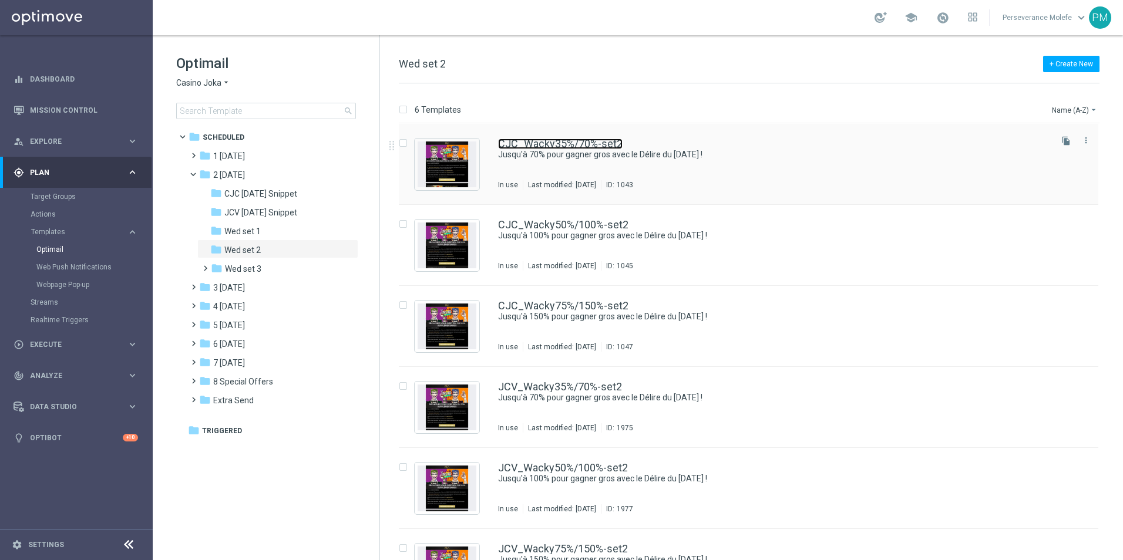
click at [582, 147] on link "CJC_Wacky35%/70%-set2" at bounding box center [560, 144] width 124 height 11
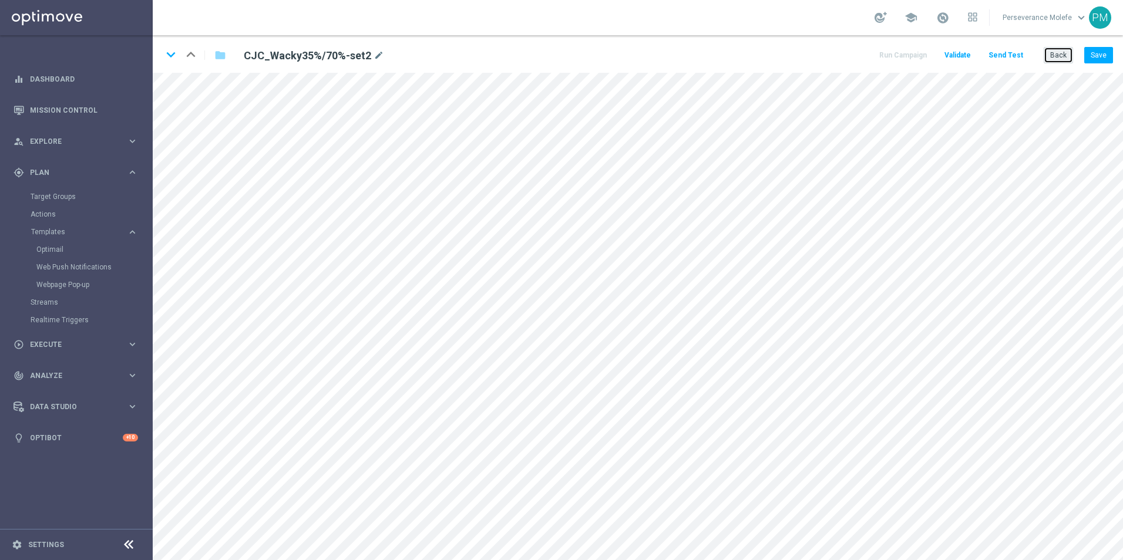
click at [1048, 57] on button "Back" at bounding box center [1057, 55] width 29 height 16
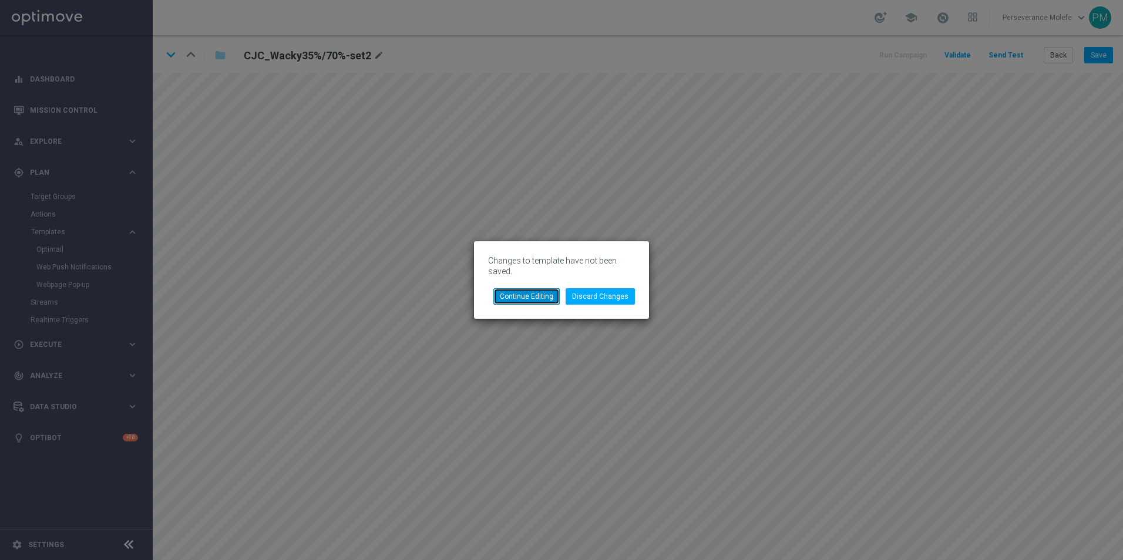
click at [540, 289] on button "Continue Editing" at bounding box center [526, 296] width 66 height 16
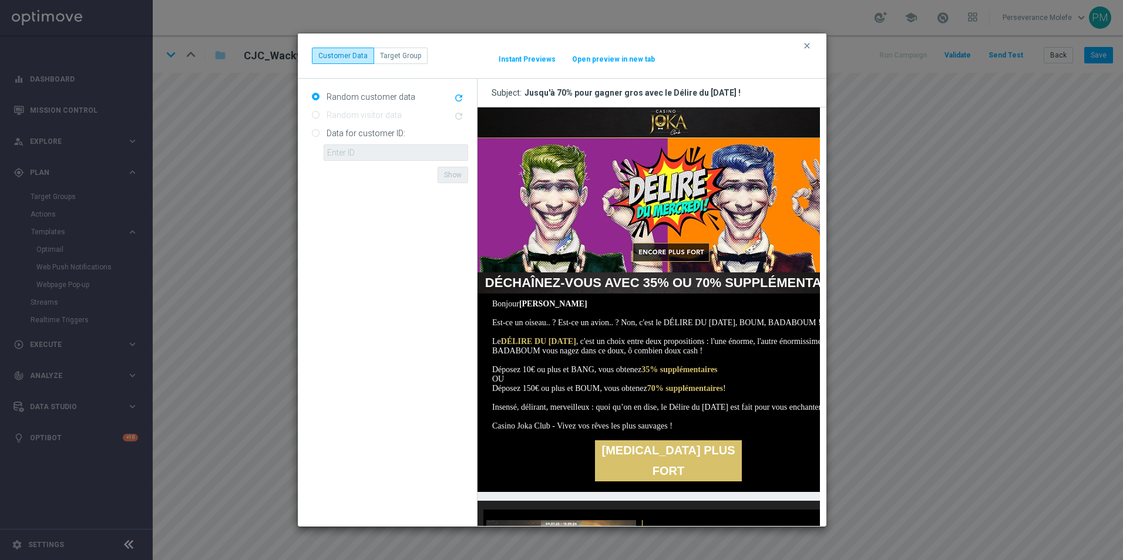
click at [801, 46] on button "clear" at bounding box center [808, 46] width 14 height 11
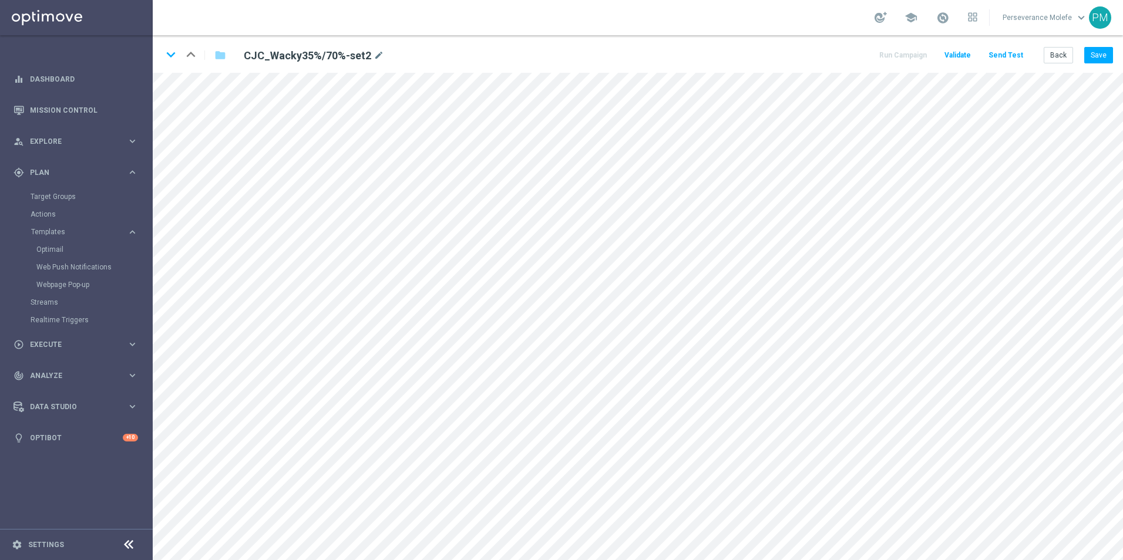
click at [1079, 56] on div "Back Save" at bounding box center [1077, 55] width 69 height 16
click at [1095, 59] on button "Save" at bounding box center [1098, 55] width 29 height 16
click at [1046, 58] on button "Back" at bounding box center [1057, 55] width 29 height 16
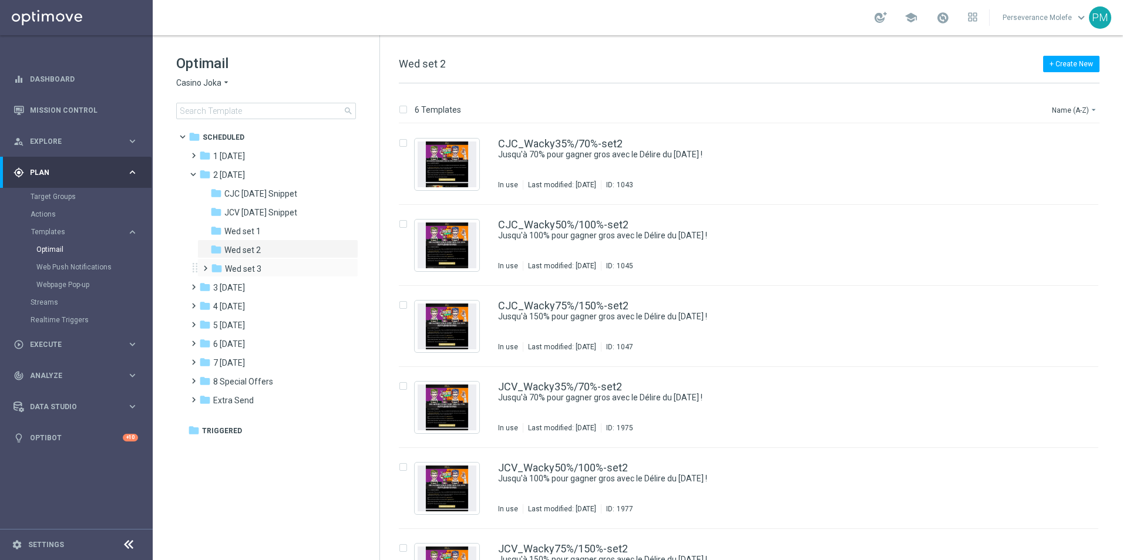
click at [258, 261] on div "folder Wed set 3 more_vert" at bounding box center [277, 267] width 161 height 19
click at [258, 268] on span "Wed set 3" at bounding box center [243, 269] width 36 height 11
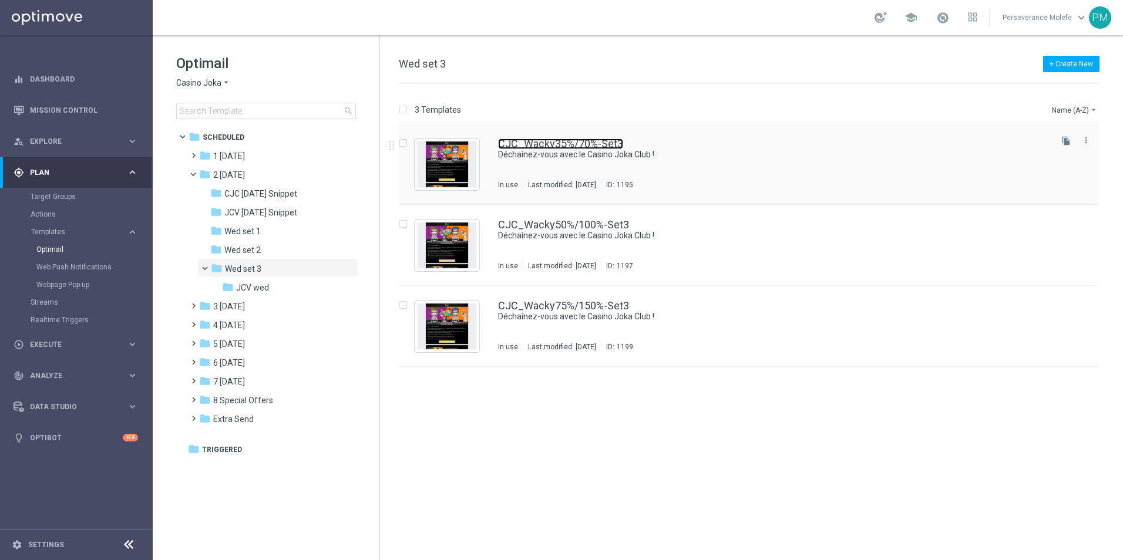
click at [528, 144] on link "CJC_Wacky35%/70%-Set3" at bounding box center [560, 144] width 125 height 11
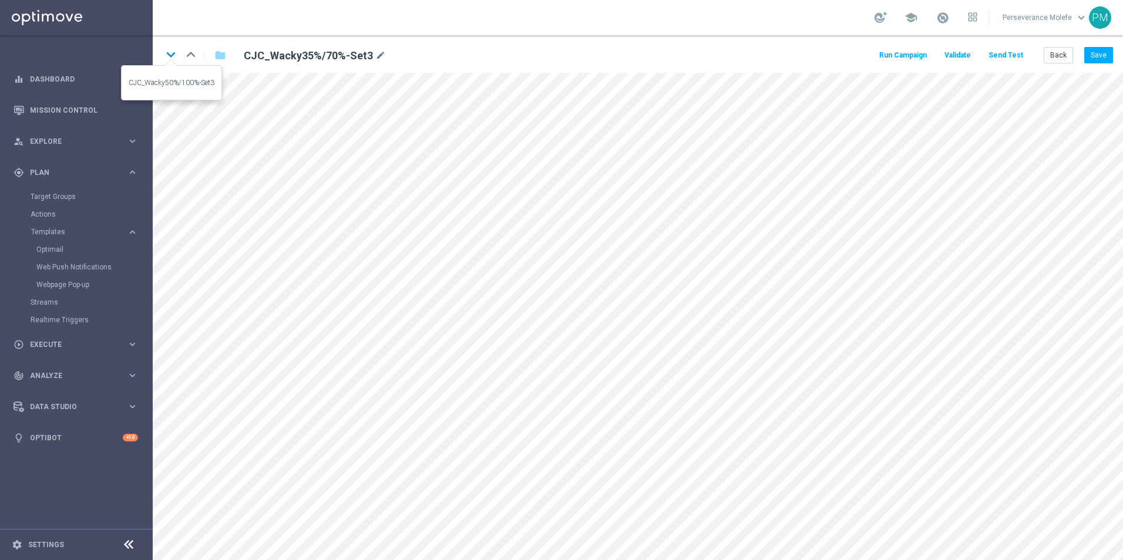
click at [173, 55] on icon "keyboard_arrow_down" at bounding box center [171, 55] width 18 height 18
click at [193, 61] on icon "keyboard_arrow_up" at bounding box center [191, 55] width 18 height 18
click at [1052, 58] on button "Back" at bounding box center [1057, 55] width 29 height 16
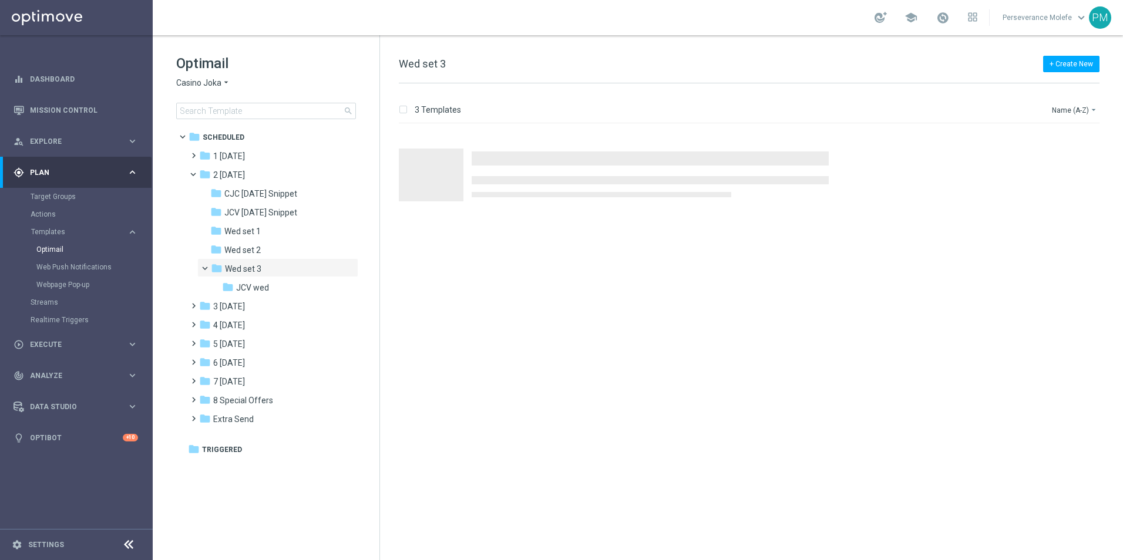
click at [219, 85] on span "Casino Joka" at bounding box center [198, 83] width 45 height 11
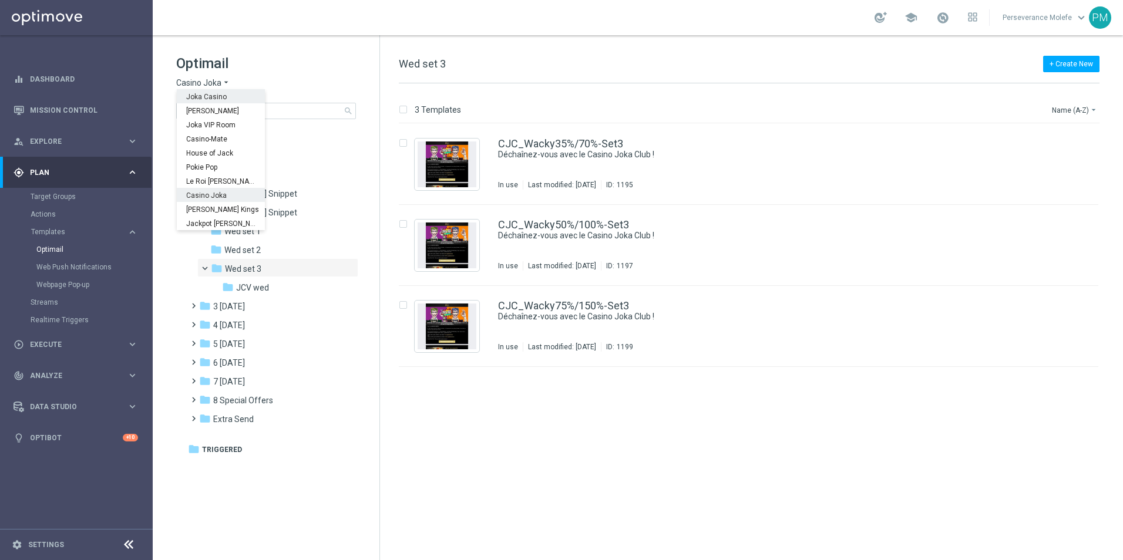
click at [0, 0] on span "Joka Casino" at bounding box center [0, 0] width 0 height 0
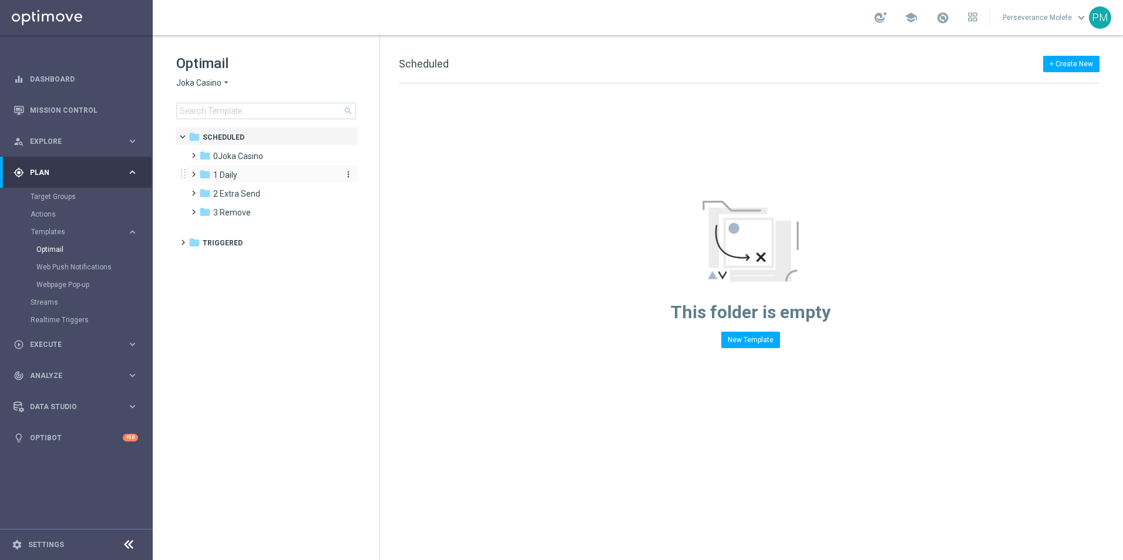
click at [244, 174] on div "folder 1 Daily" at bounding box center [266, 176] width 135 height 14
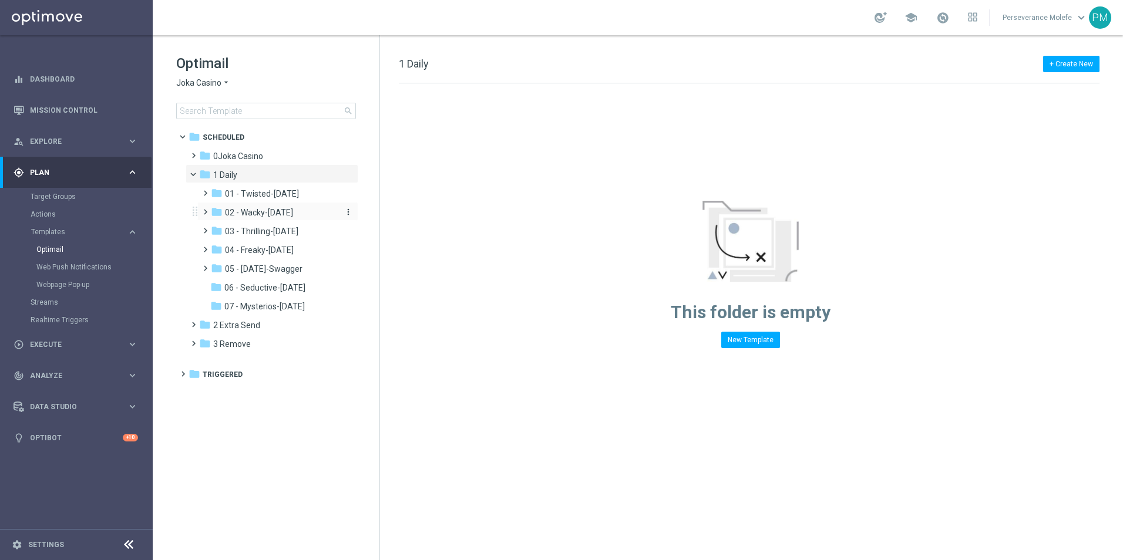
click at [277, 213] on span "02 - Wacky-[DATE]" at bounding box center [259, 212] width 68 height 11
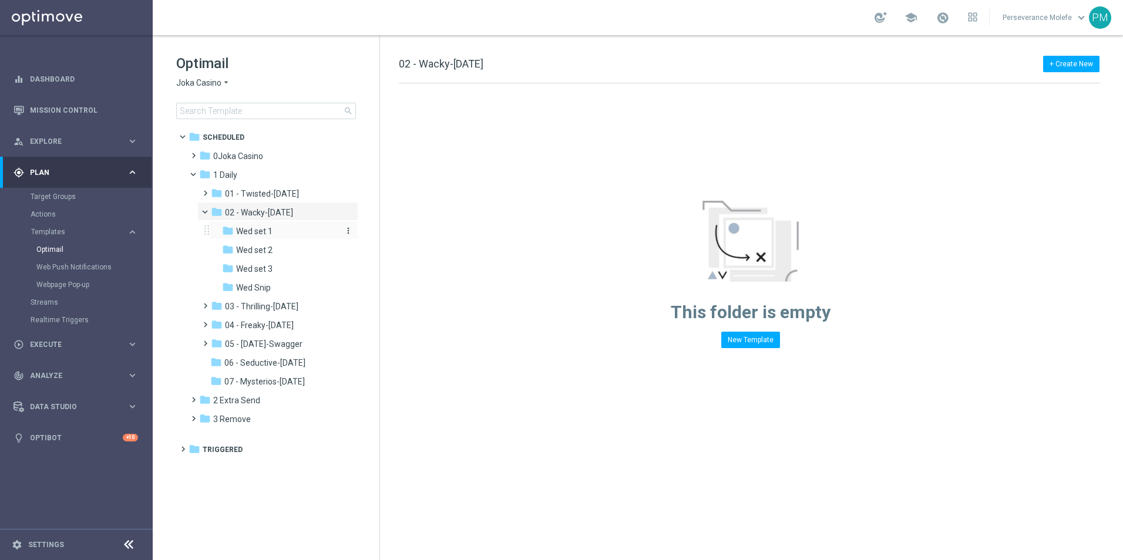
click at [281, 231] on div "folder Wed set 1" at bounding box center [280, 232] width 116 height 14
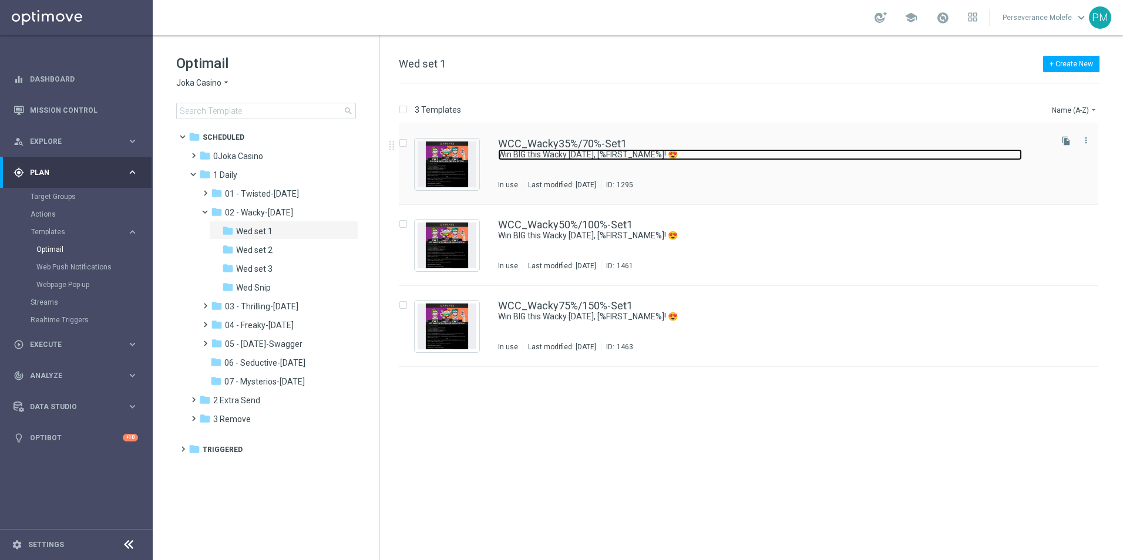
click at [516, 152] on link "Win BIG this Wacky [DATE], [%FIRST_NAME%]! 😍" at bounding box center [760, 154] width 524 height 11
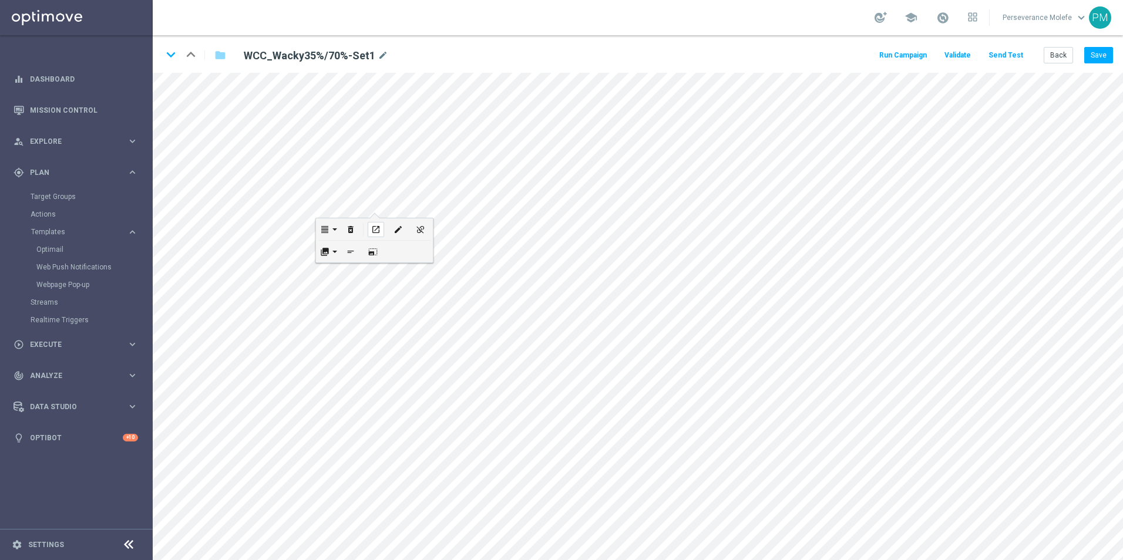
click at [377, 231] on icon "open_in_new" at bounding box center [375, 229] width 9 height 9
click at [62, 251] on link "Optimail" at bounding box center [79, 249] width 86 height 9
